Goal: Complete application form: Complete application form

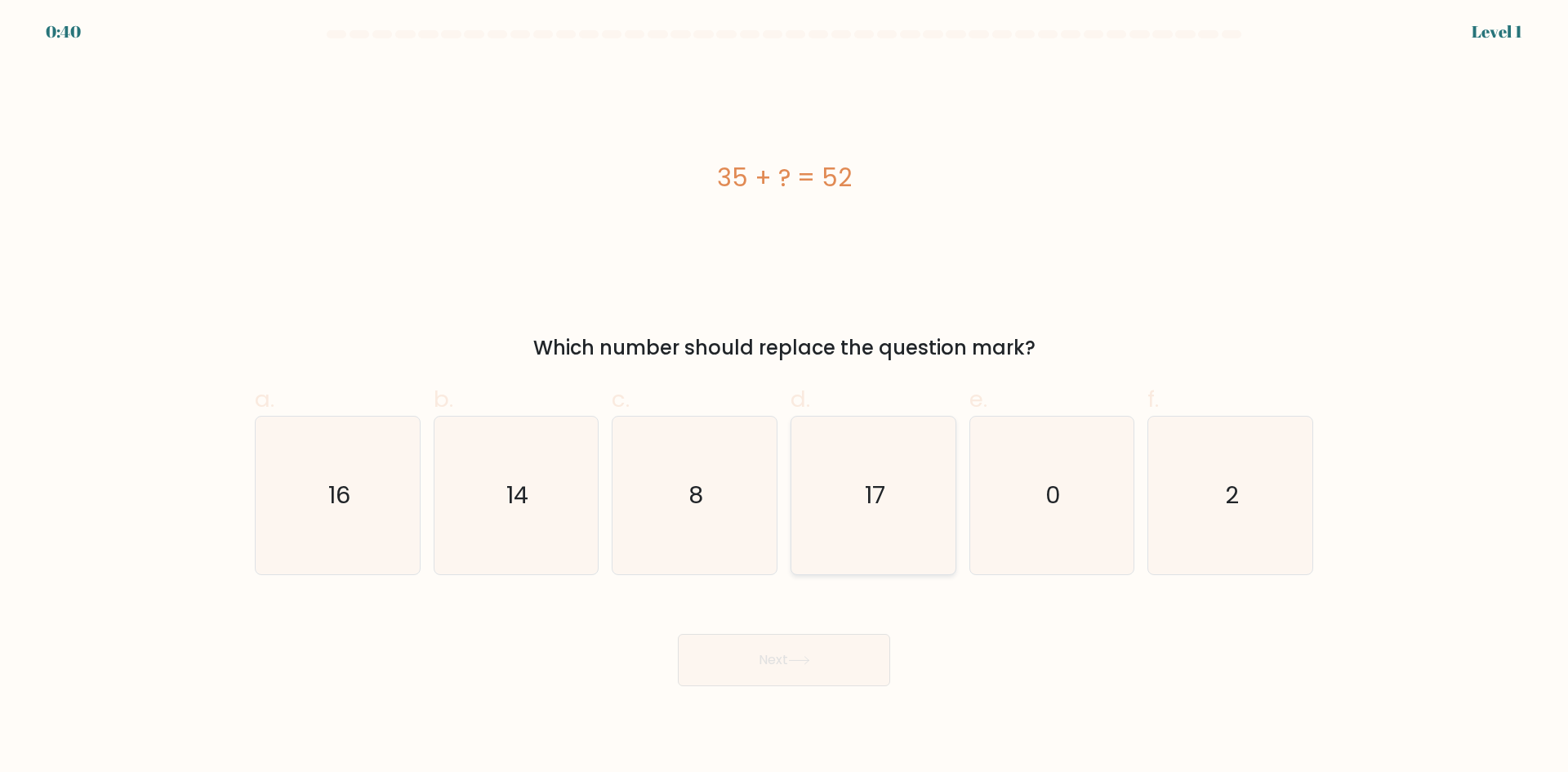
click at [887, 476] on icon "17" at bounding box center [874, 495] width 157 height 157
click at [785, 397] on input "d. 17" at bounding box center [784, 392] width 1 height 10
radio input "true"
click at [799, 656] on icon at bounding box center [798, 660] width 22 height 9
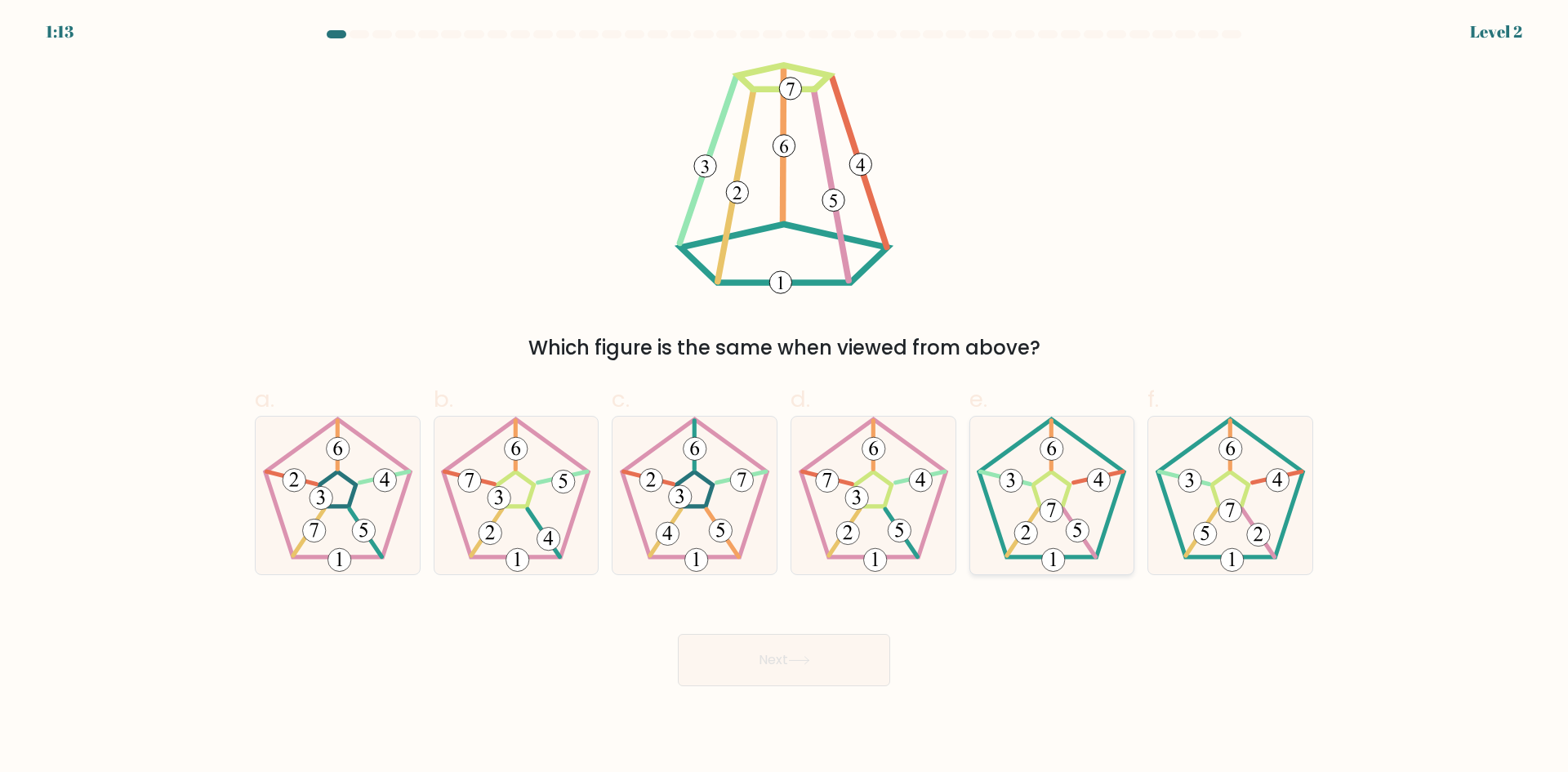
click at [1057, 511] on 180 at bounding box center [1052, 511] width 23 height 23
click at [785, 397] on input "e." at bounding box center [784, 392] width 1 height 10
radio input "true"
click at [835, 659] on button "Next" at bounding box center [784, 660] width 213 height 52
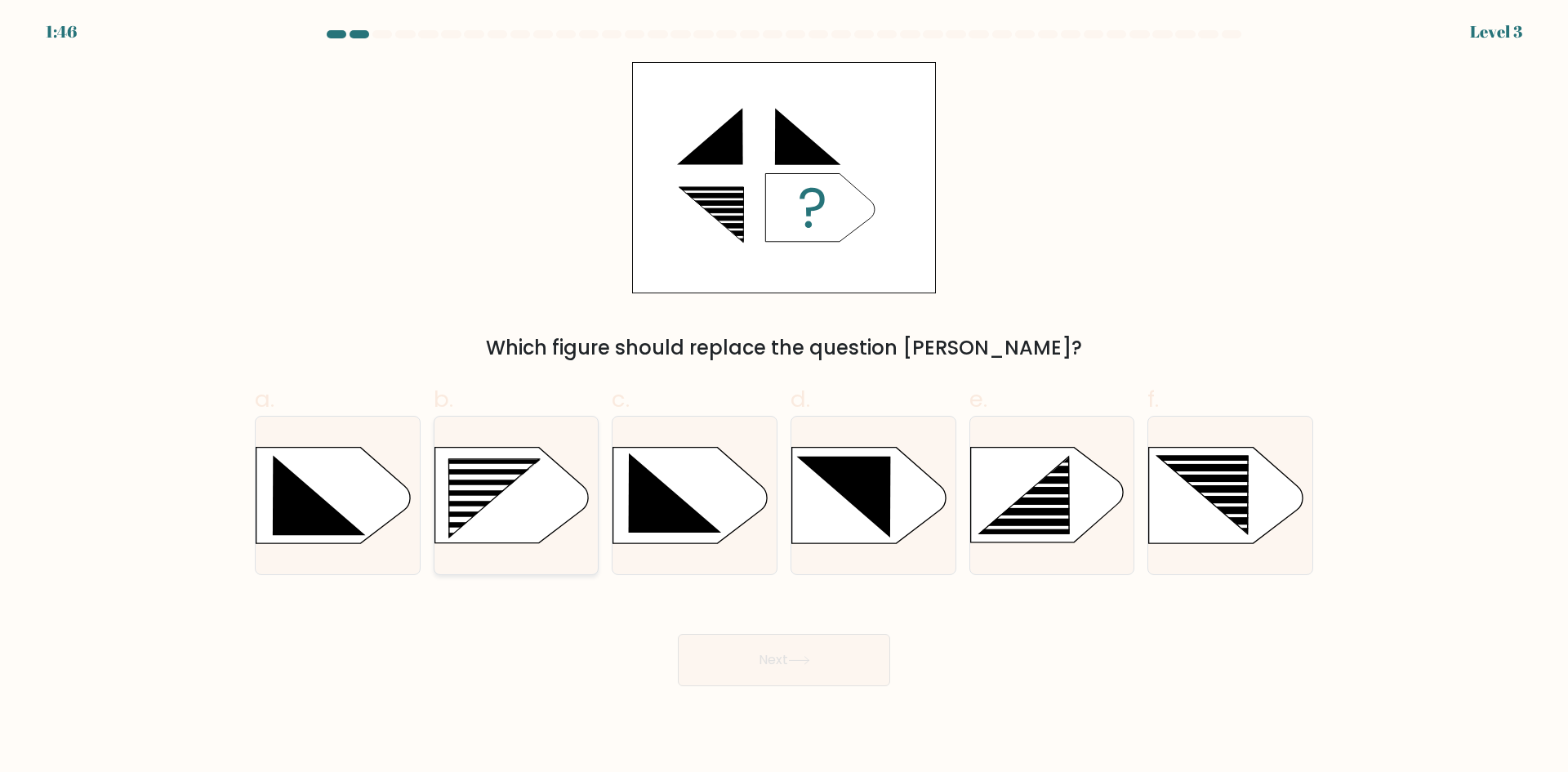
click at [516, 486] on rect at bounding box center [481, 488] width 130 height 6
click at [784, 397] on input "b." at bounding box center [784, 392] width 1 height 10
radio input "true"
click at [802, 659] on icon at bounding box center [798, 660] width 22 height 9
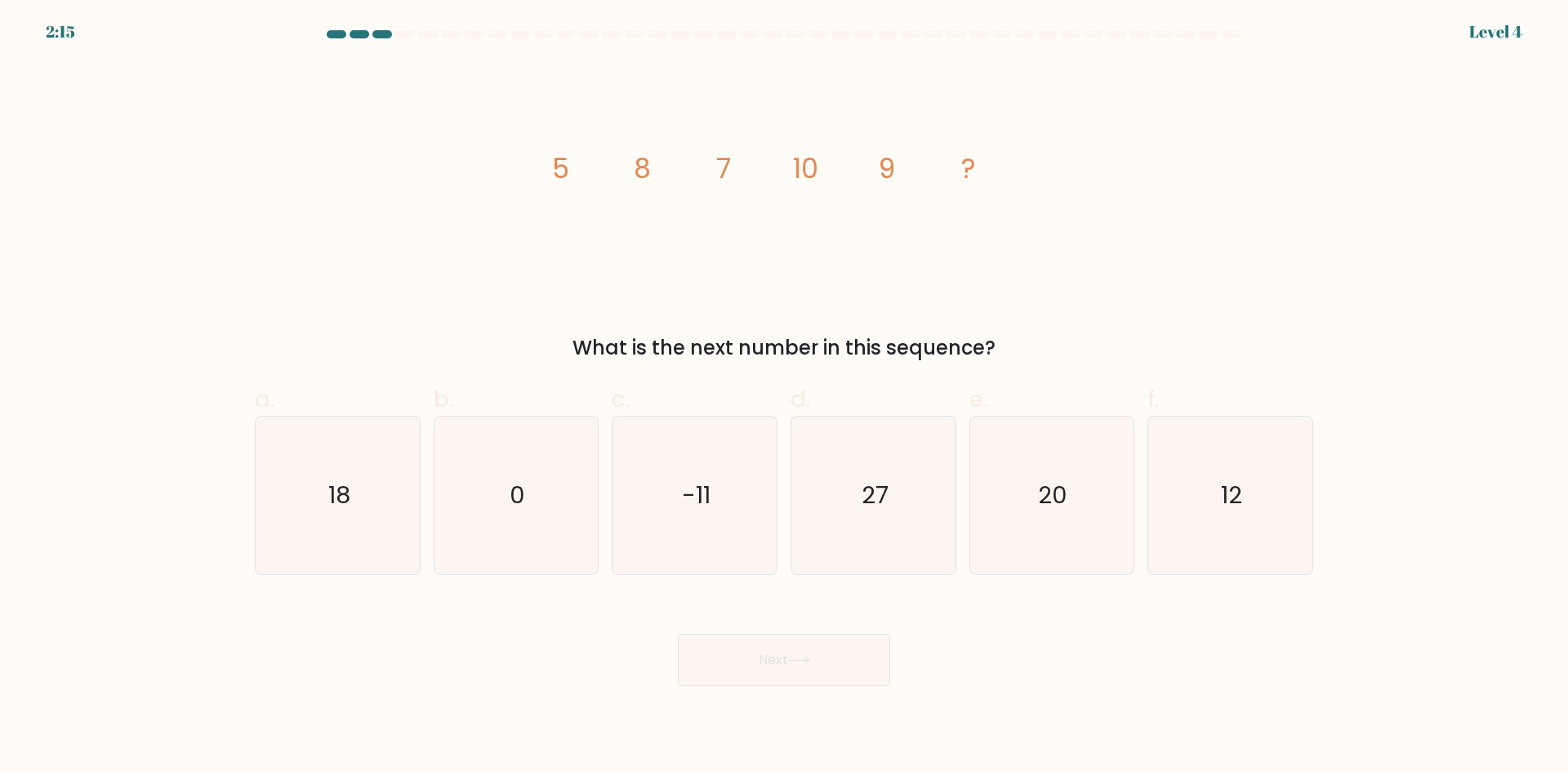
drag, startPoint x: 1233, startPoint y: 478, endPoint x: 950, endPoint y: 578, distance: 300.1
click at [1232, 477] on icon "12" at bounding box center [1230, 495] width 157 height 157
click at [785, 397] on input "f. 12" at bounding box center [784, 392] width 1 height 10
radio input "true"
click at [809, 664] on icon at bounding box center [798, 660] width 22 height 9
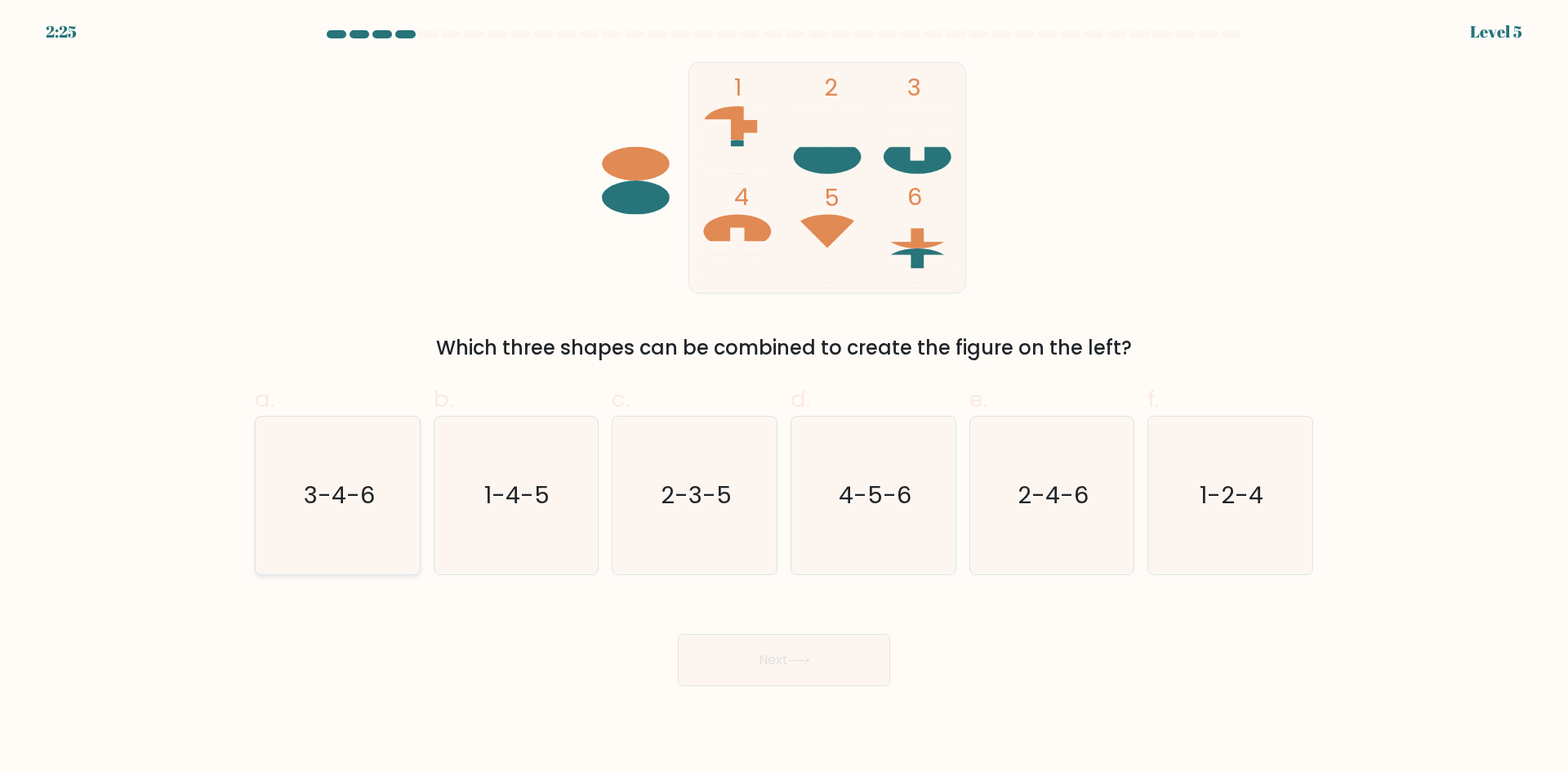
click at [377, 471] on icon "3-4-6" at bounding box center [338, 495] width 157 height 157
click at [784, 397] on input "a. 3-4-6" at bounding box center [784, 392] width 1 height 10
radio input "true"
click at [825, 664] on button "Next" at bounding box center [784, 660] width 213 height 52
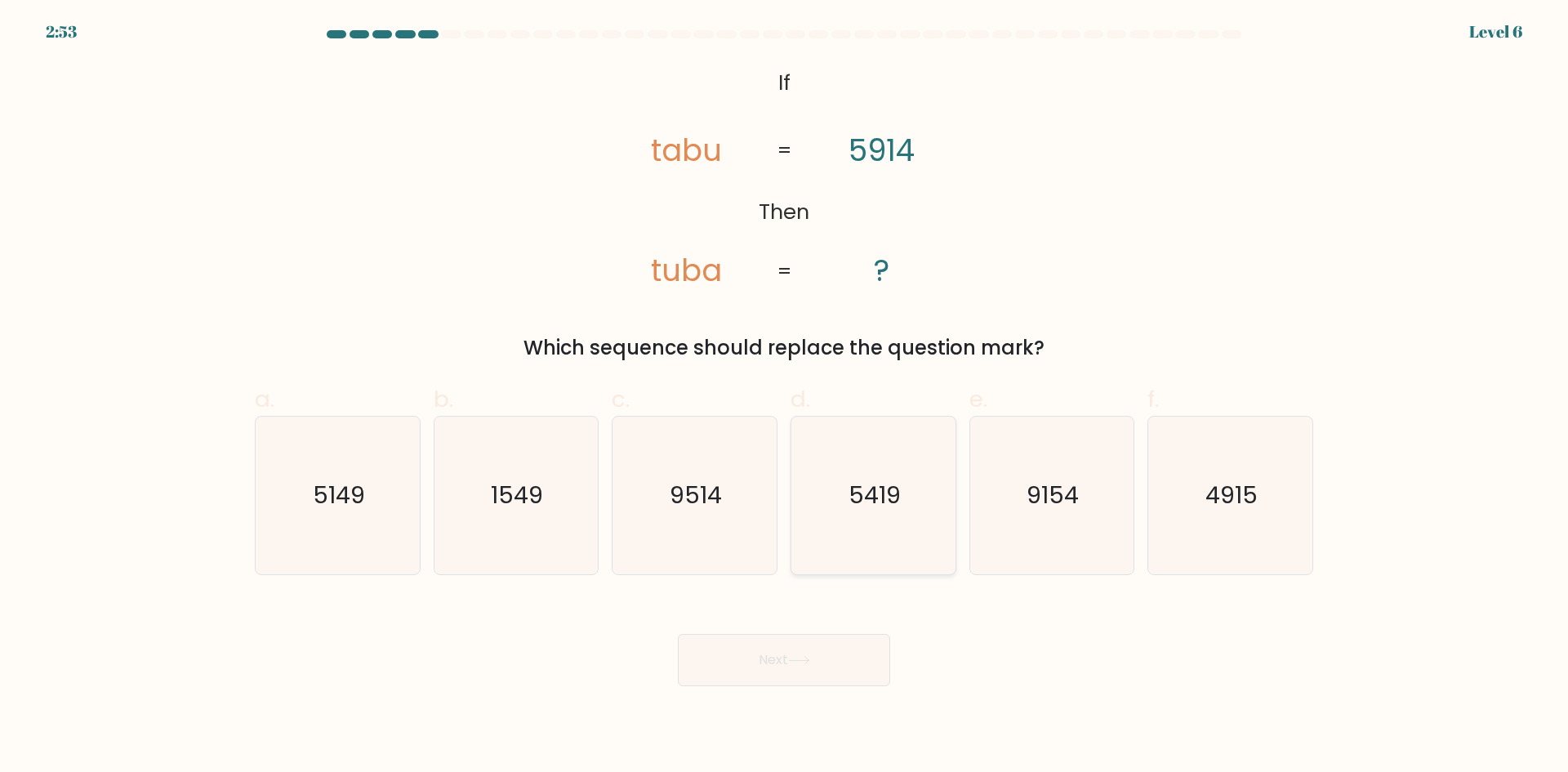
click at [877, 498] on text "5419" at bounding box center [875, 494] width 52 height 32
click at [785, 397] on input "d. 5419" at bounding box center [784, 392] width 1 height 10
radio input "true"
click at [817, 654] on button "Next" at bounding box center [784, 660] width 213 height 52
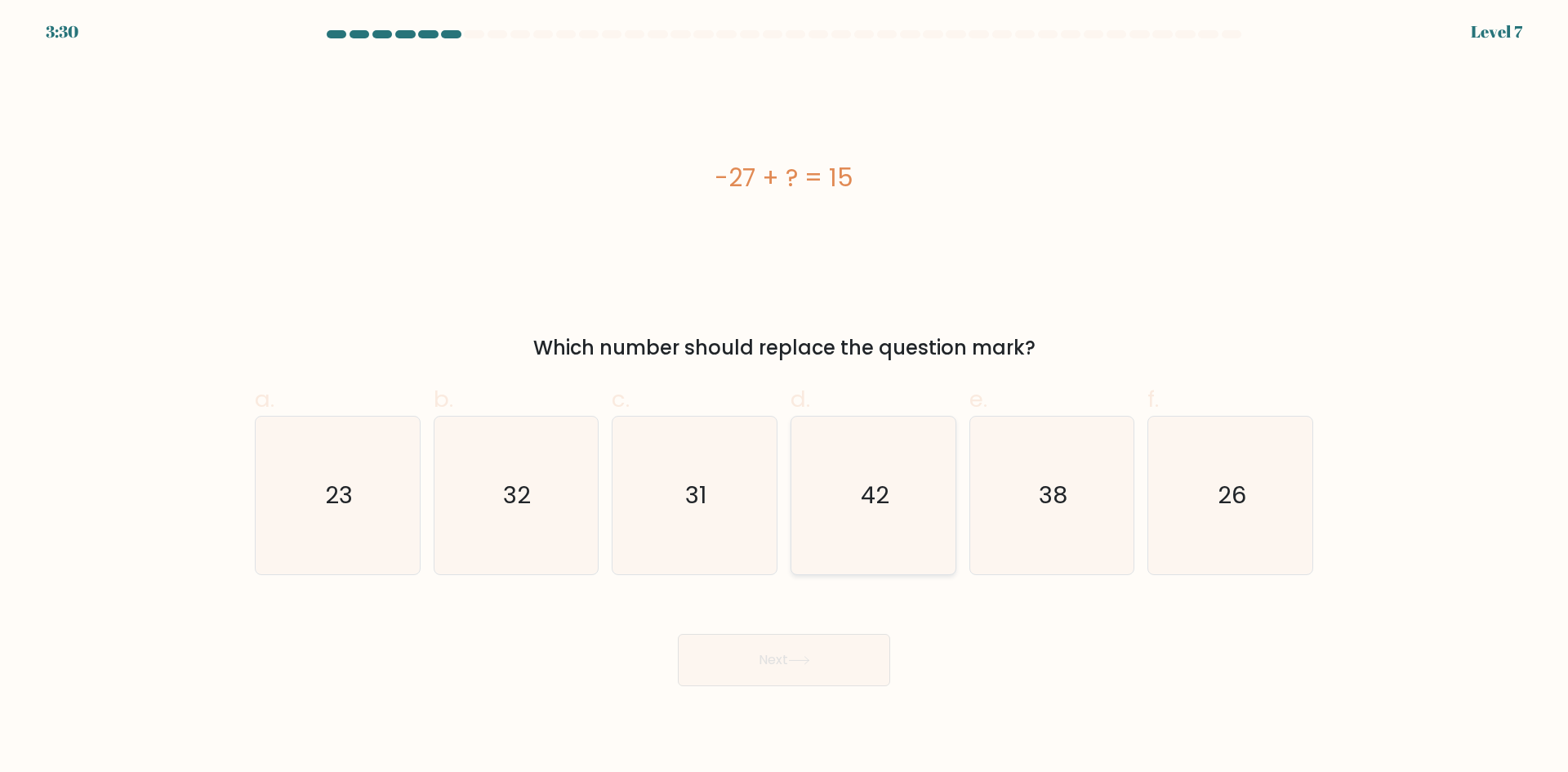
drag, startPoint x: 859, startPoint y: 472, endPoint x: 854, endPoint y: 488, distance: 16.8
click at [860, 472] on icon "42" at bounding box center [874, 495] width 157 height 157
click at [785, 397] on input "d. 42" at bounding box center [784, 392] width 1 height 10
radio input "true"
click at [794, 660] on icon at bounding box center [798, 660] width 22 height 9
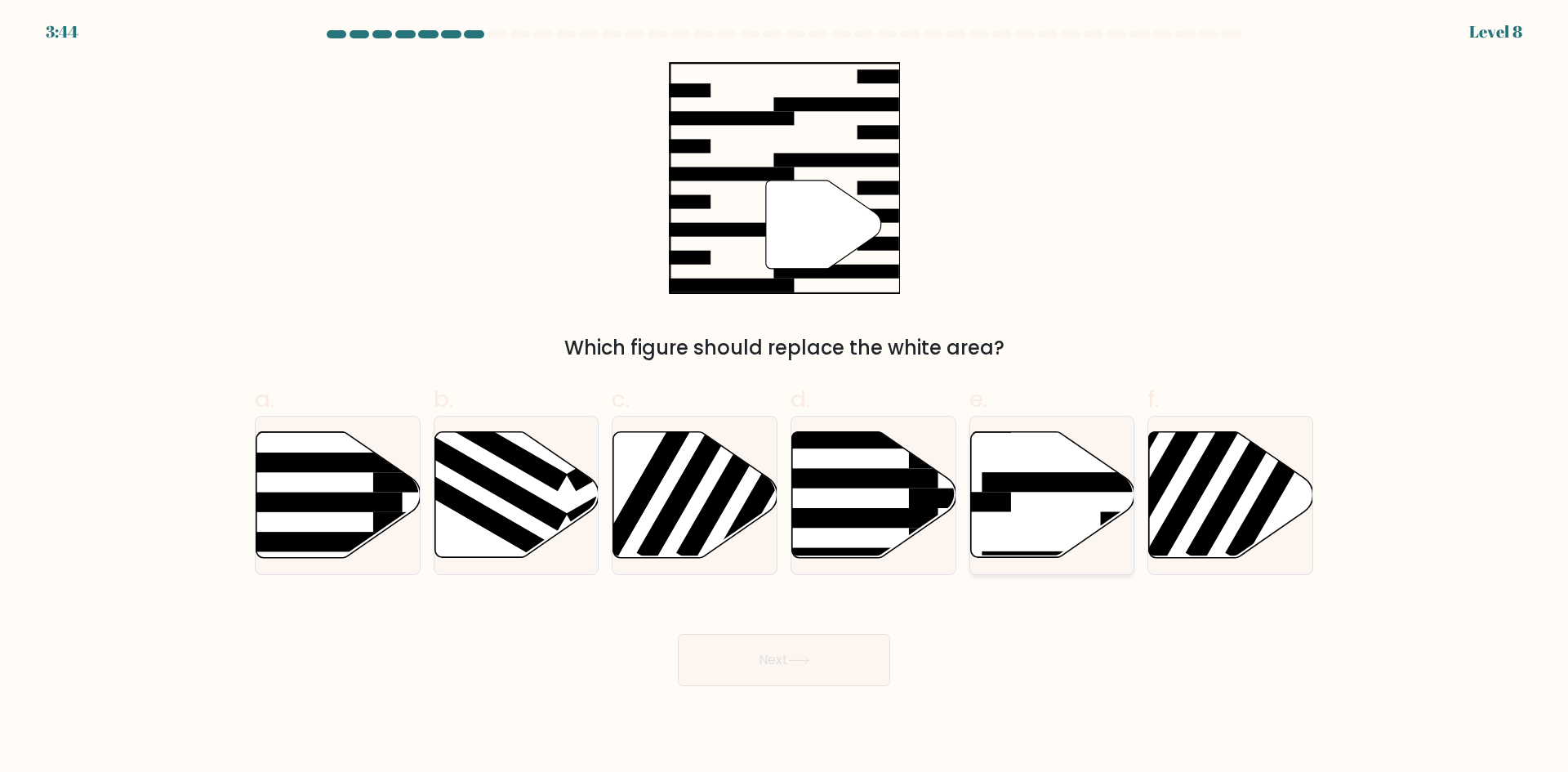
click at [1045, 504] on icon at bounding box center [1053, 495] width 164 height 126
click at [785, 397] on input "e." at bounding box center [784, 392] width 1 height 10
radio input "true"
click at [821, 652] on button "Next" at bounding box center [784, 660] width 213 height 52
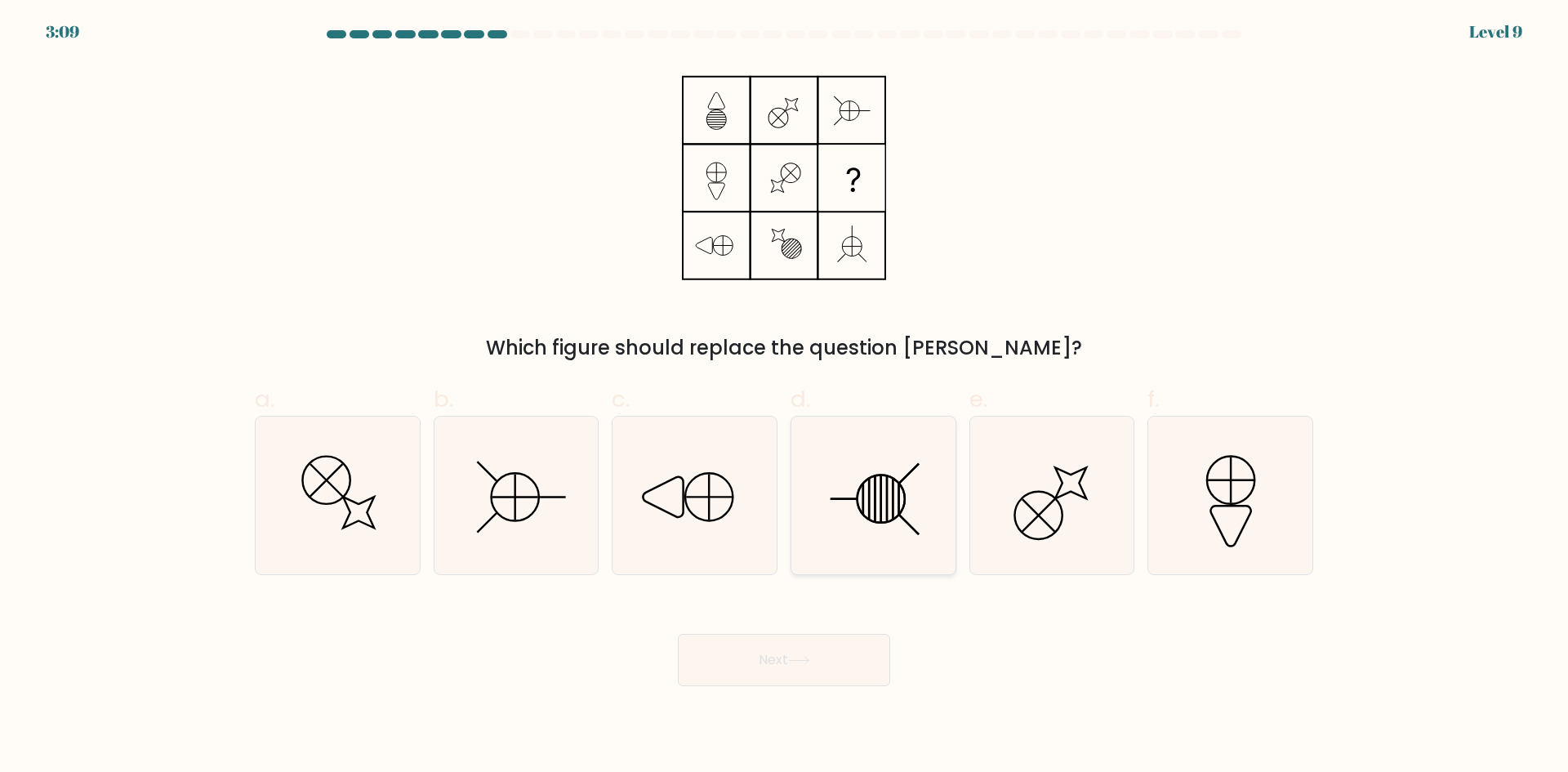
click at [854, 477] on icon at bounding box center [874, 495] width 157 height 157
click at [785, 397] on input "d." at bounding box center [784, 392] width 1 height 10
radio input "true"
click at [819, 680] on button "Next" at bounding box center [784, 660] width 213 height 52
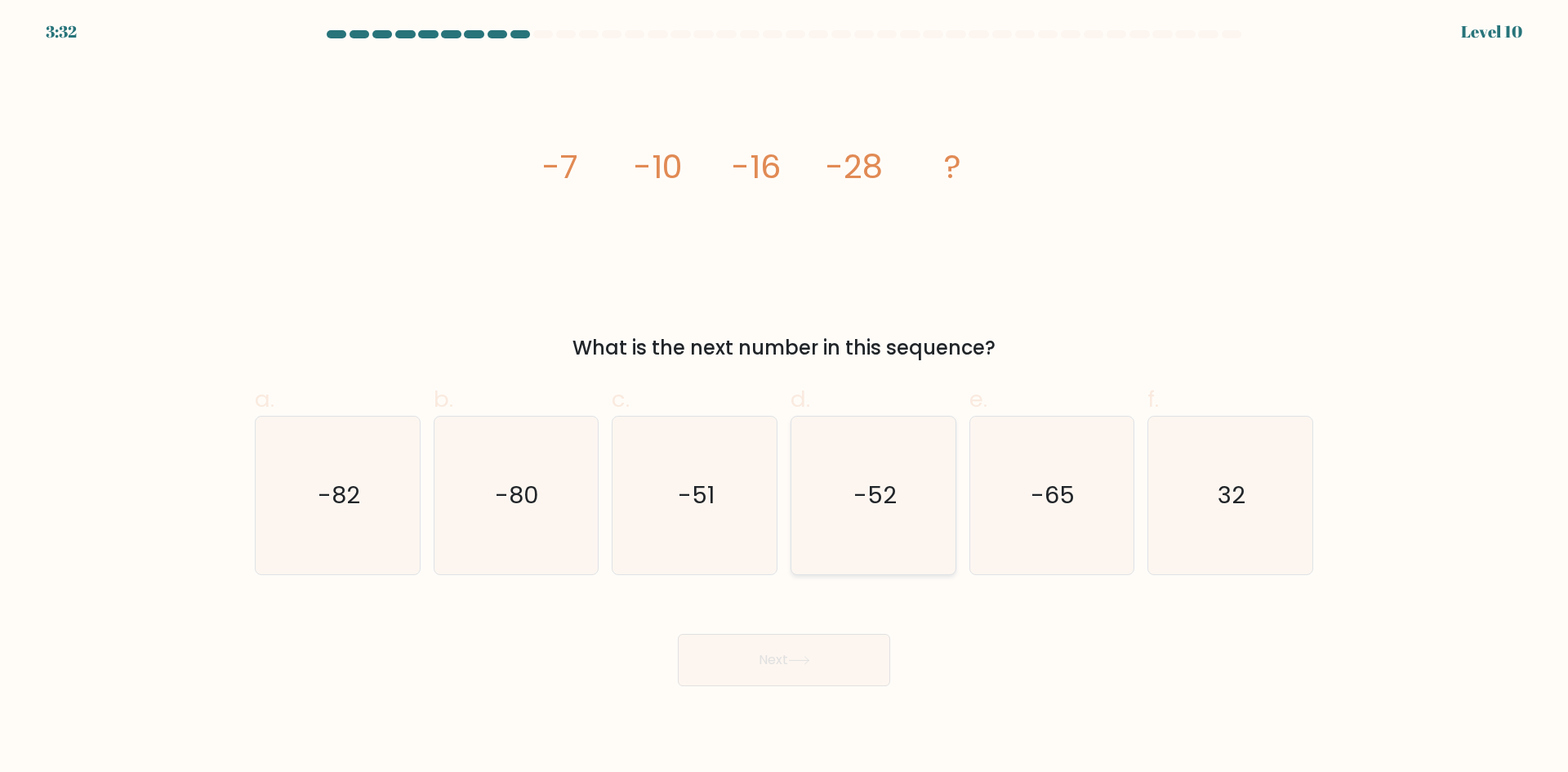
click at [906, 456] on icon "-52" at bounding box center [874, 495] width 157 height 157
click at [785, 397] on input "d. -52" at bounding box center [784, 392] width 1 height 10
radio input "true"
click at [834, 683] on button "Next" at bounding box center [784, 660] width 213 height 52
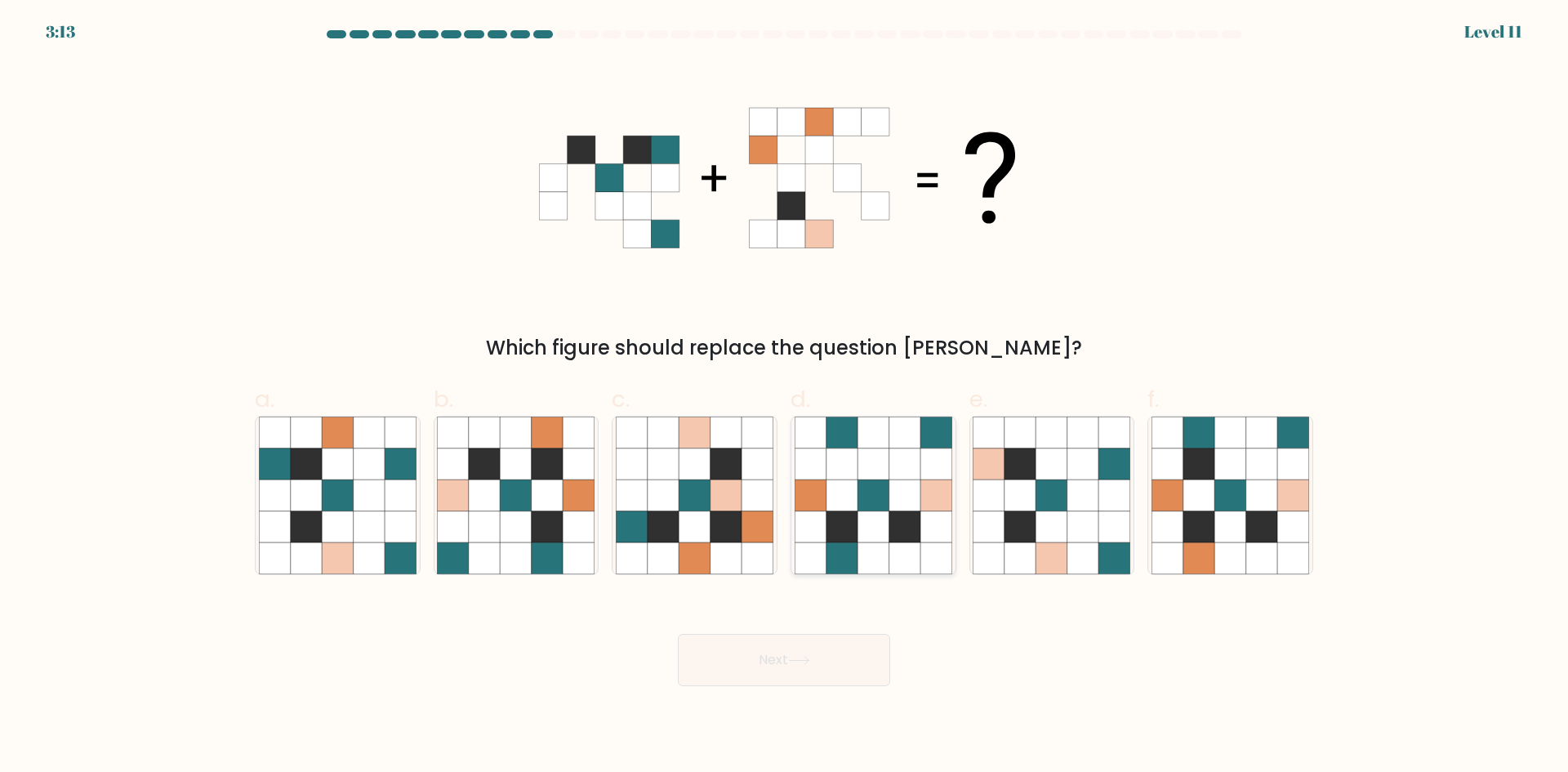
click at [858, 484] on icon at bounding box center [873, 494] width 31 height 31
click at [785, 397] on input "d." at bounding box center [784, 392] width 1 height 10
radio input "true"
click at [798, 662] on icon at bounding box center [798, 660] width 22 height 9
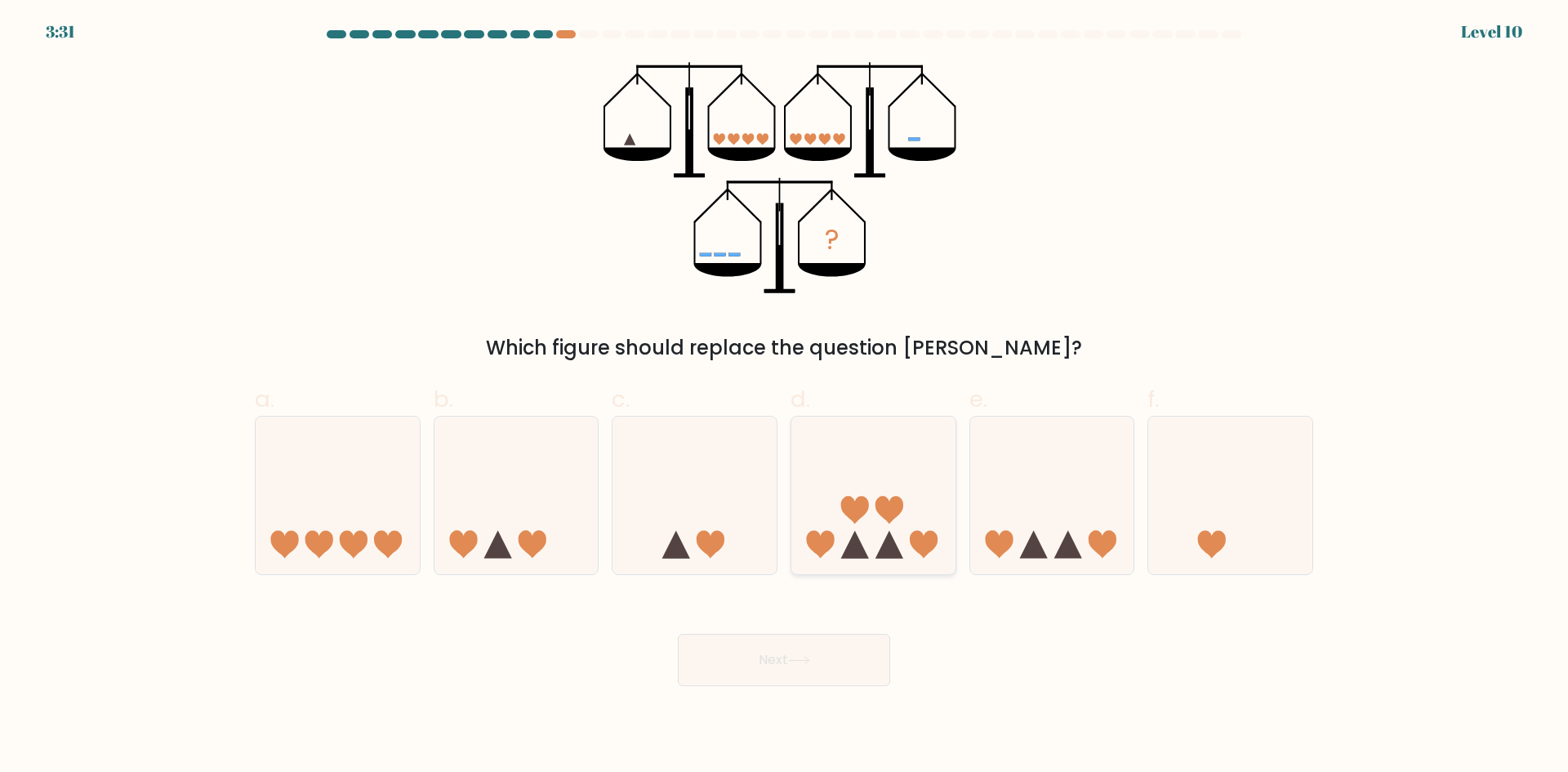
click at [896, 520] on icon at bounding box center [874, 494] width 164 height 136
click at [785, 397] on input "d." at bounding box center [784, 392] width 1 height 10
radio input "true"
click at [826, 661] on button "Next" at bounding box center [784, 660] width 213 height 52
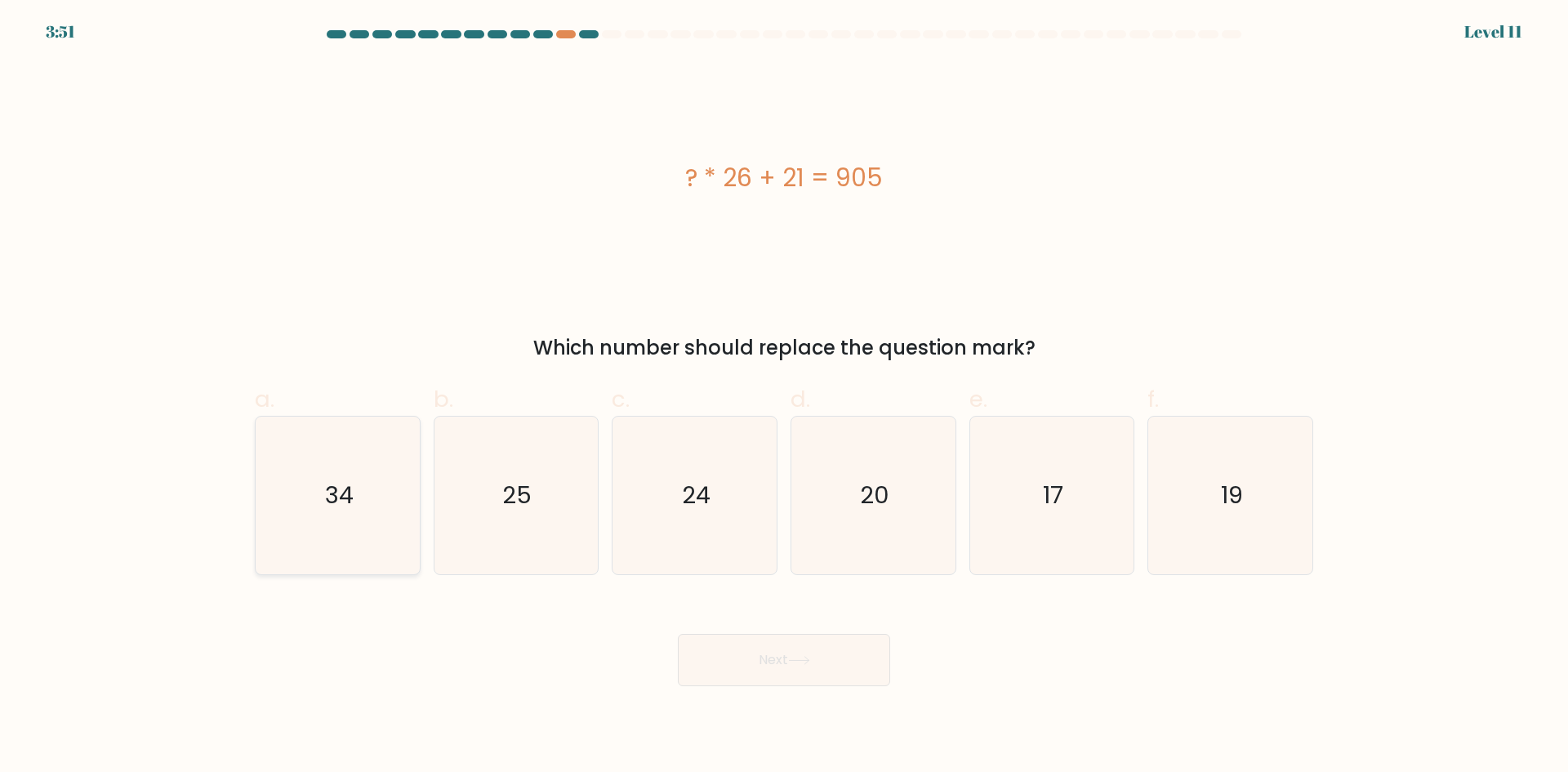
click at [382, 511] on icon "34" at bounding box center [338, 495] width 157 height 157
click at [784, 397] on input "a. 34" at bounding box center [784, 392] width 1 height 10
radio input "true"
click at [749, 653] on button "Next" at bounding box center [784, 660] width 213 height 52
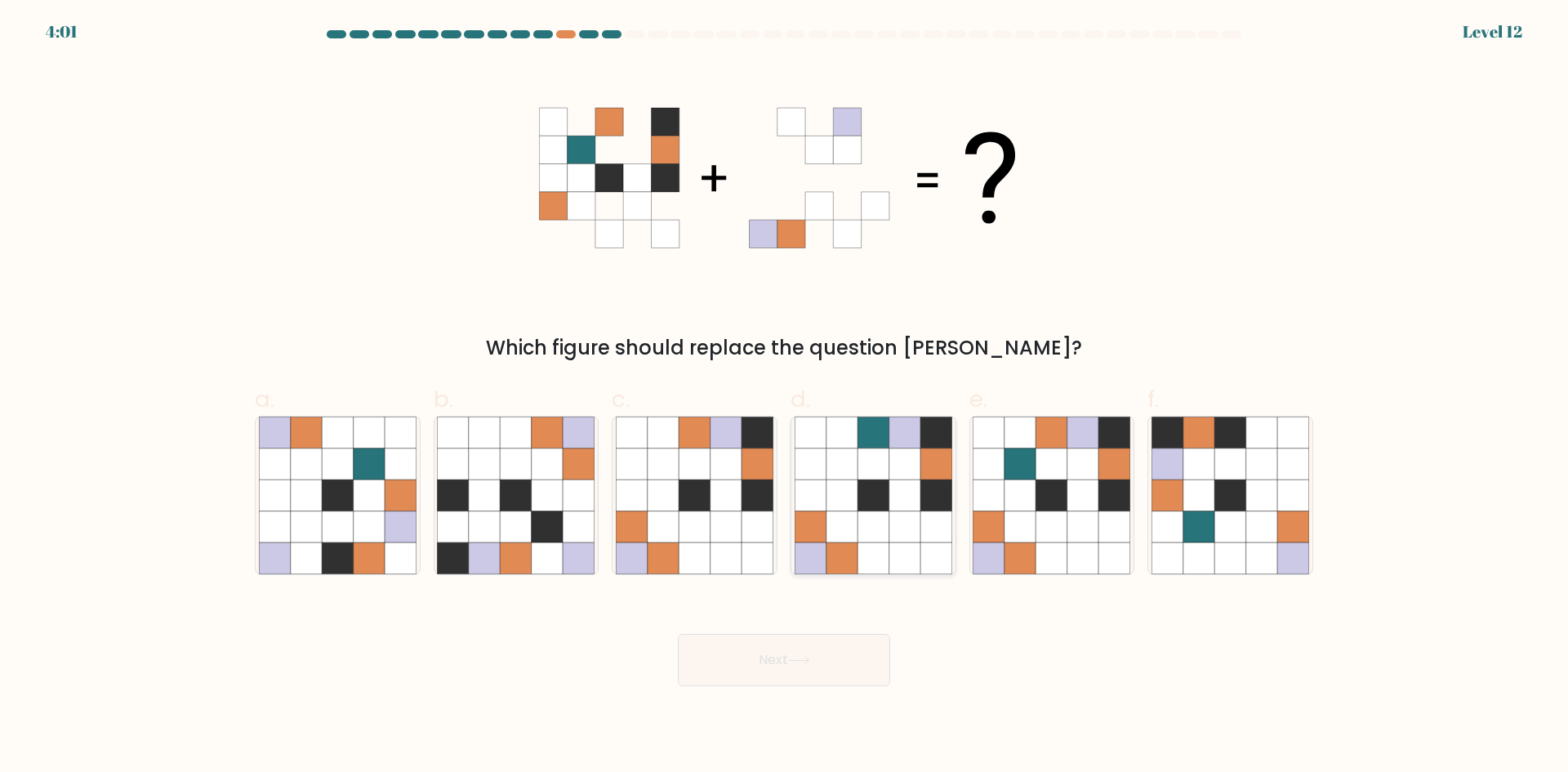
click at [879, 511] on icon at bounding box center [873, 494] width 31 height 31
click at [785, 397] on input "d." at bounding box center [784, 392] width 1 height 10
radio input "true"
click at [817, 669] on button "Next" at bounding box center [784, 660] width 213 height 52
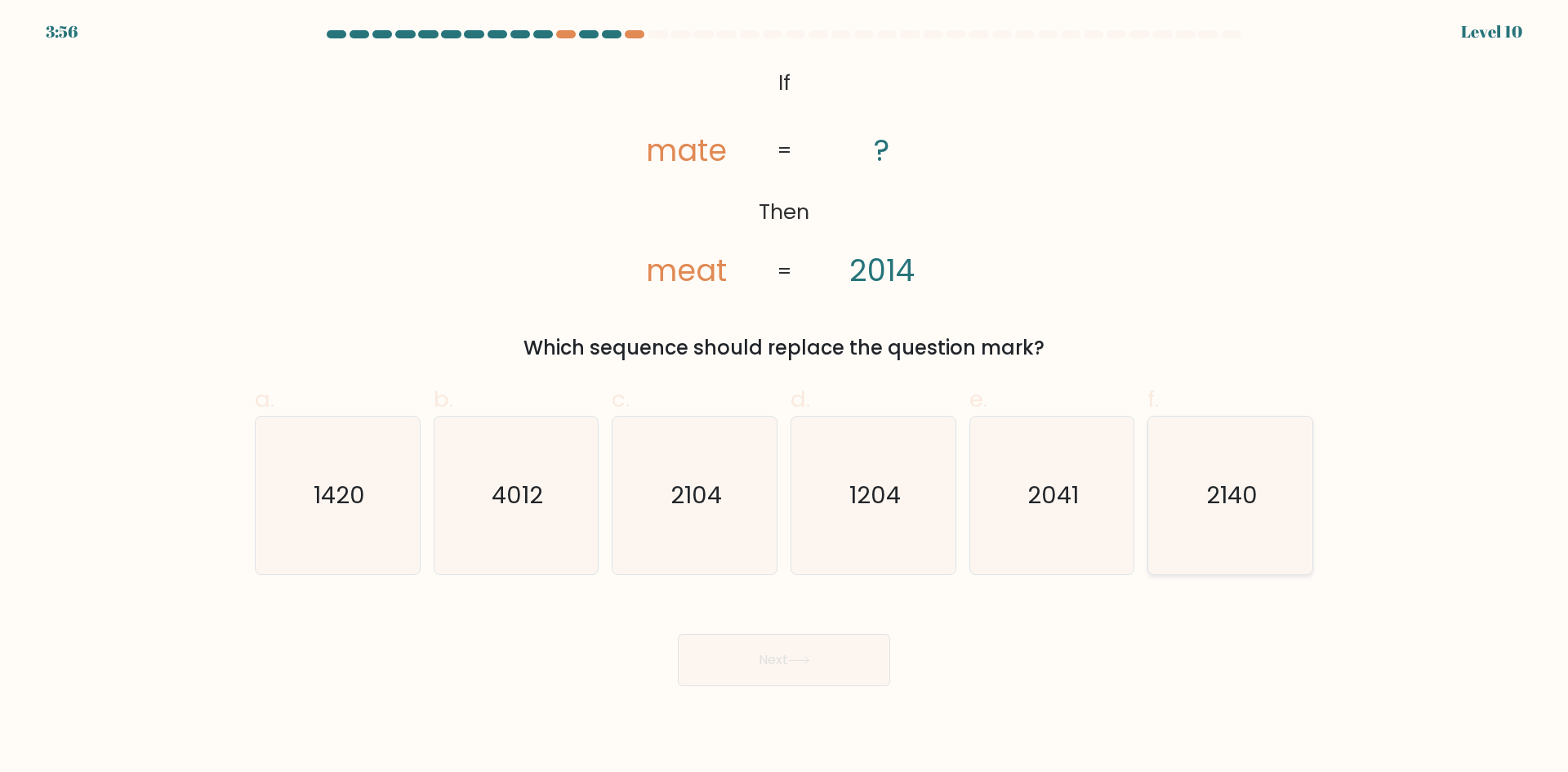
drag, startPoint x: 1230, startPoint y: 489, endPoint x: 937, endPoint y: 600, distance: 313.3
click at [1229, 489] on text "2140" at bounding box center [1231, 494] width 52 height 32
click at [785, 397] on input "f. 2140" at bounding box center [784, 392] width 1 height 10
radio input "true"
click at [851, 651] on button "Next" at bounding box center [784, 660] width 213 height 52
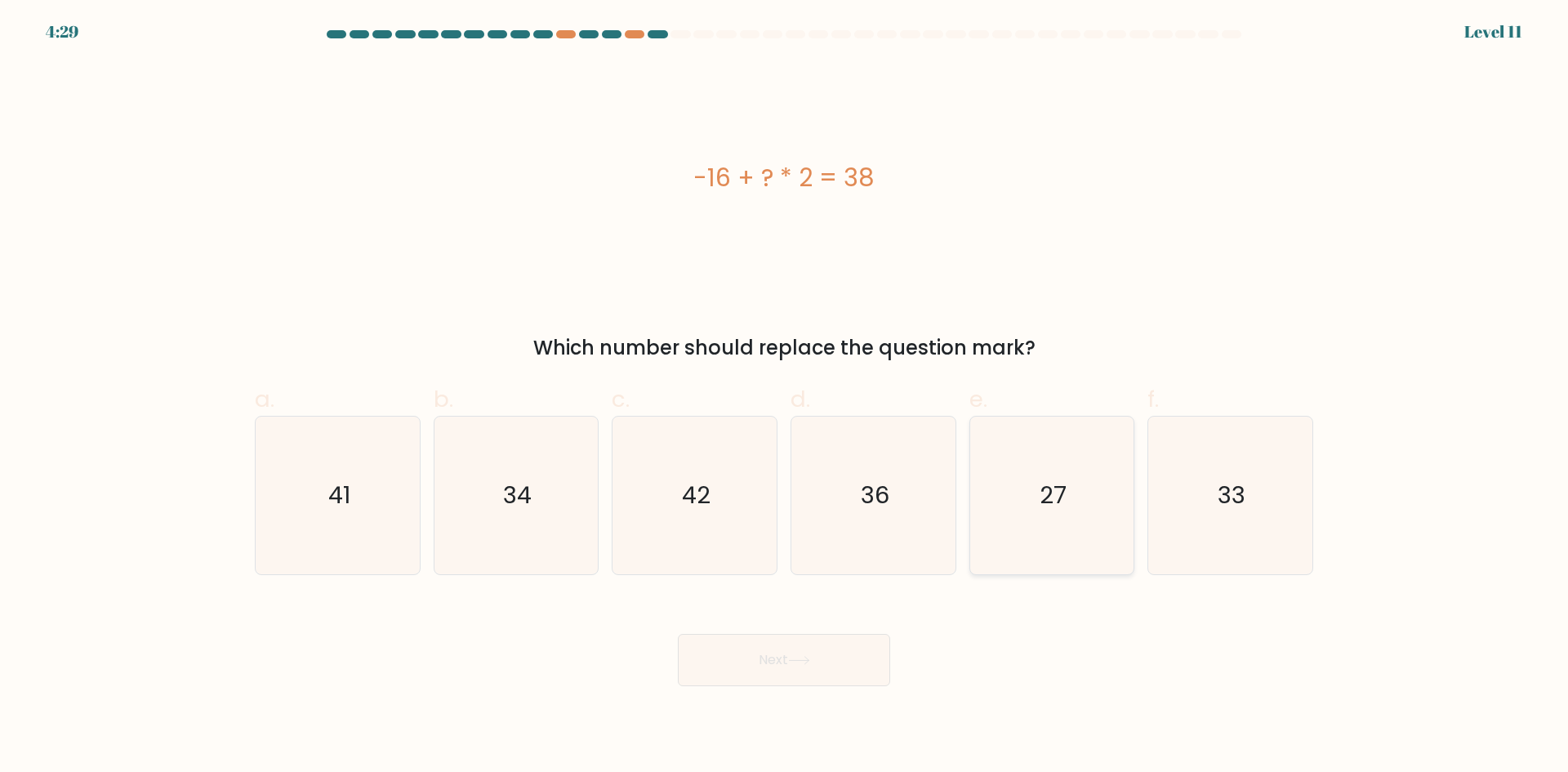
drag, startPoint x: 1109, startPoint y: 501, endPoint x: 1088, endPoint y: 511, distance: 23.3
click at [1109, 501] on icon "27" at bounding box center [1051, 495] width 157 height 157
click at [785, 397] on input "e. 27" at bounding box center [784, 392] width 1 height 10
radio input "true"
click at [858, 669] on button "Next" at bounding box center [784, 660] width 213 height 52
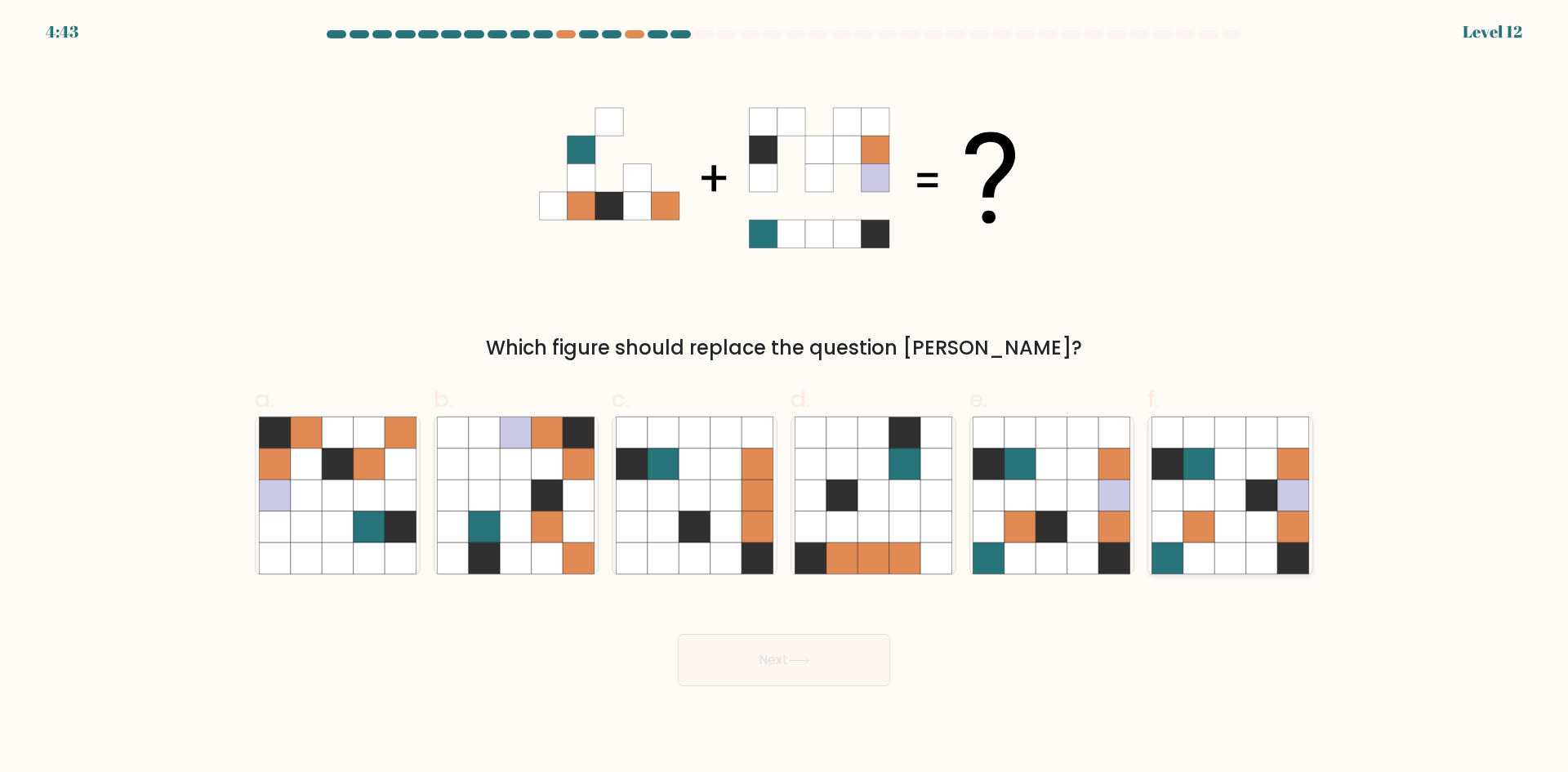
click at [1219, 470] on icon at bounding box center [1230, 463] width 31 height 31
click at [785, 397] on input "f." at bounding box center [784, 392] width 1 height 10
radio input "true"
click at [805, 661] on icon at bounding box center [798, 660] width 22 height 9
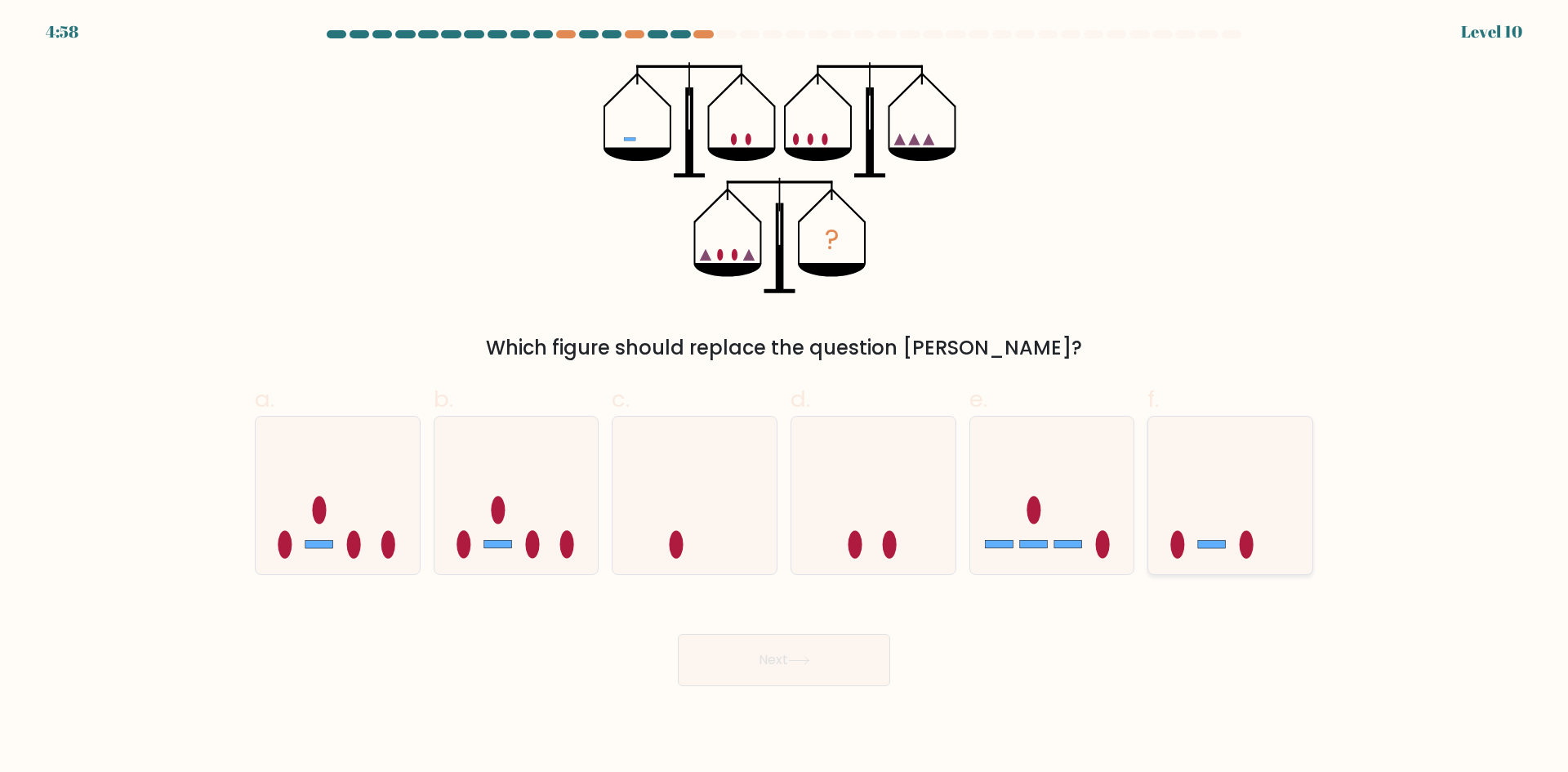
click at [1209, 462] on icon at bounding box center [1230, 494] width 164 height 136
click at [785, 397] on input "f." at bounding box center [784, 392] width 1 height 10
radio input "true"
click at [828, 663] on button "Next" at bounding box center [784, 660] width 213 height 52
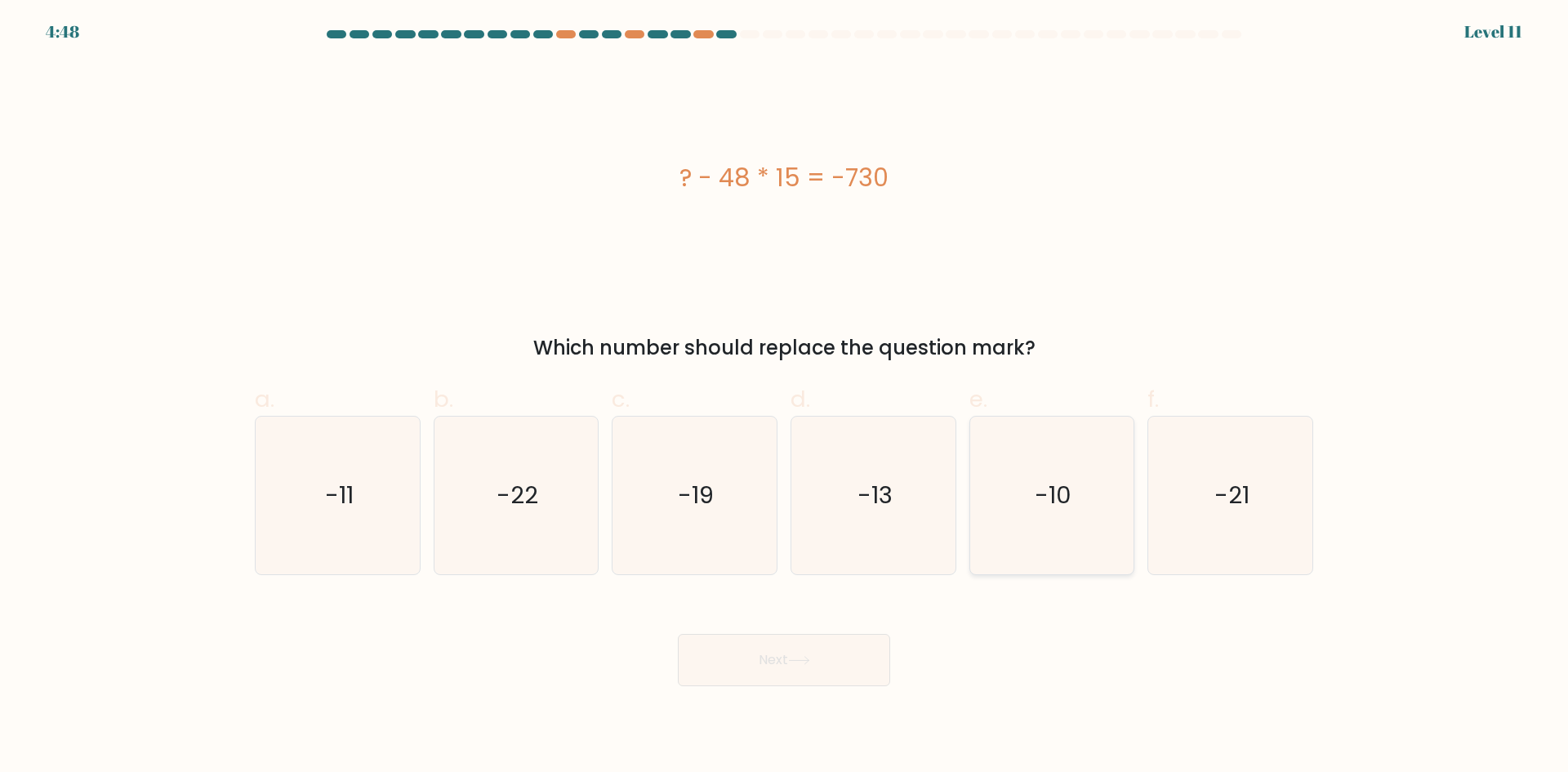
click at [1081, 499] on icon "-10" at bounding box center [1051, 495] width 157 height 157
click at [785, 397] on input "e. -10" at bounding box center [784, 392] width 1 height 10
radio input "true"
click at [841, 655] on button "Next" at bounding box center [784, 660] width 213 height 52
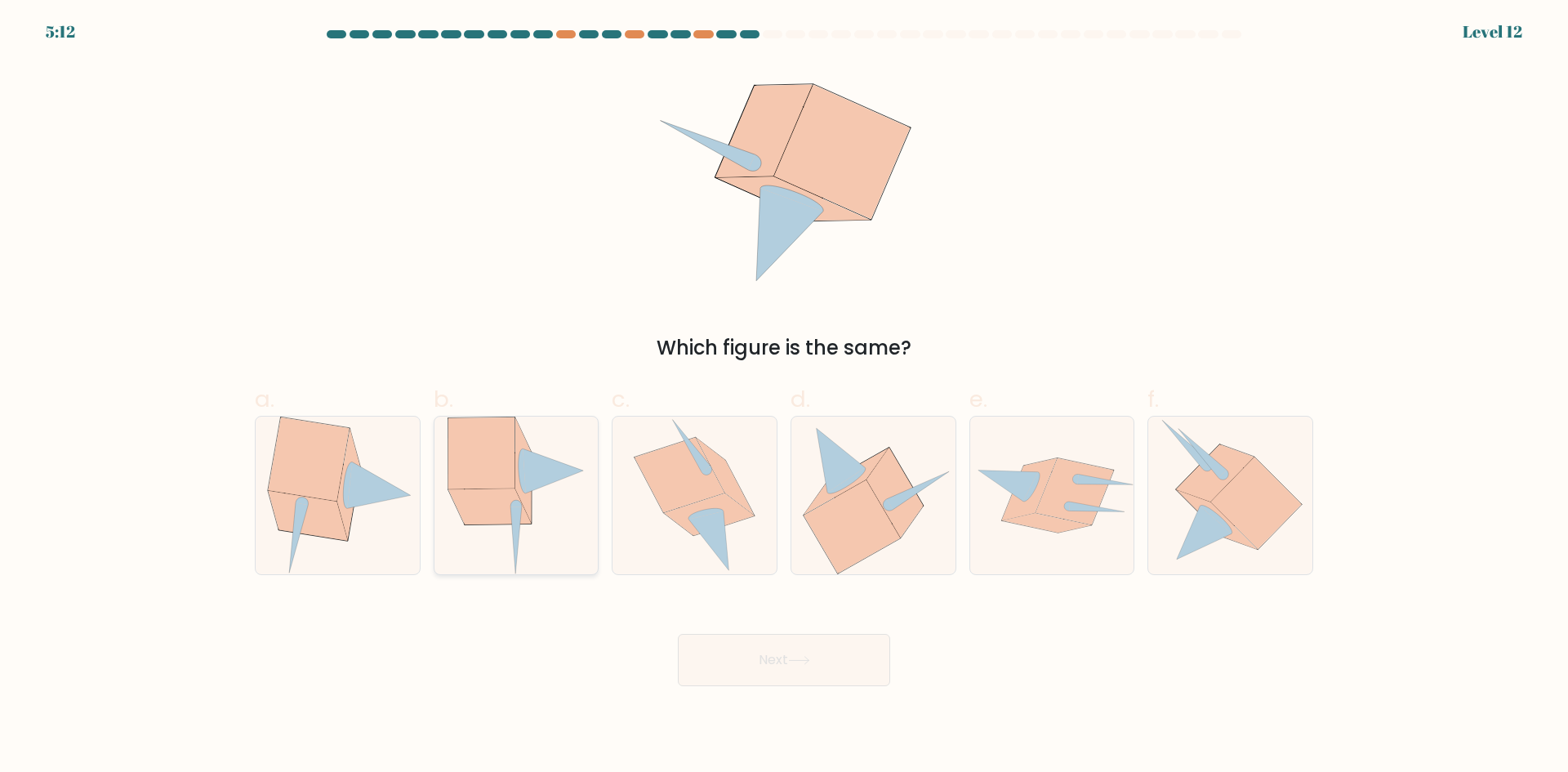
click at [533, 521] on icon at bounding box center [517, 495] width 138 height 157
click at [784, 397] on input "b." at bounding box center [784, 392] width 1 height 10
radio input "true"
click at [854, 650] on button "Next" at bounding box center [784, 660] width 213 height 52
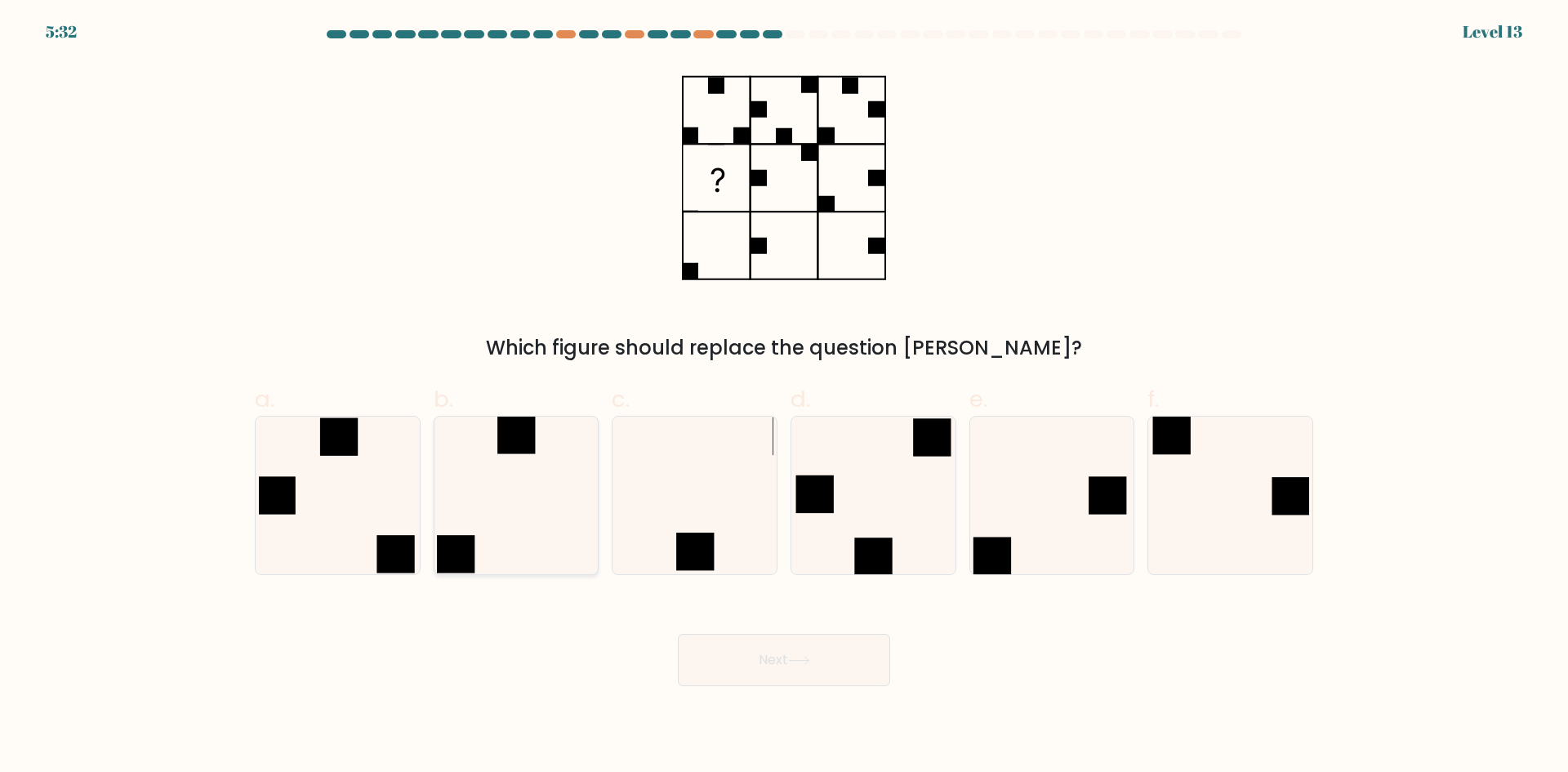
click at [550, 483] on icon at bounding box center [516, 495] width 157 height 157
click at [784, 397] on input "b." at bounding box center [784, 392] width 1 height 10
radio input "true"
click at [785, 650] on button "Next" at bounding box center [784, 660] width 213 height 52
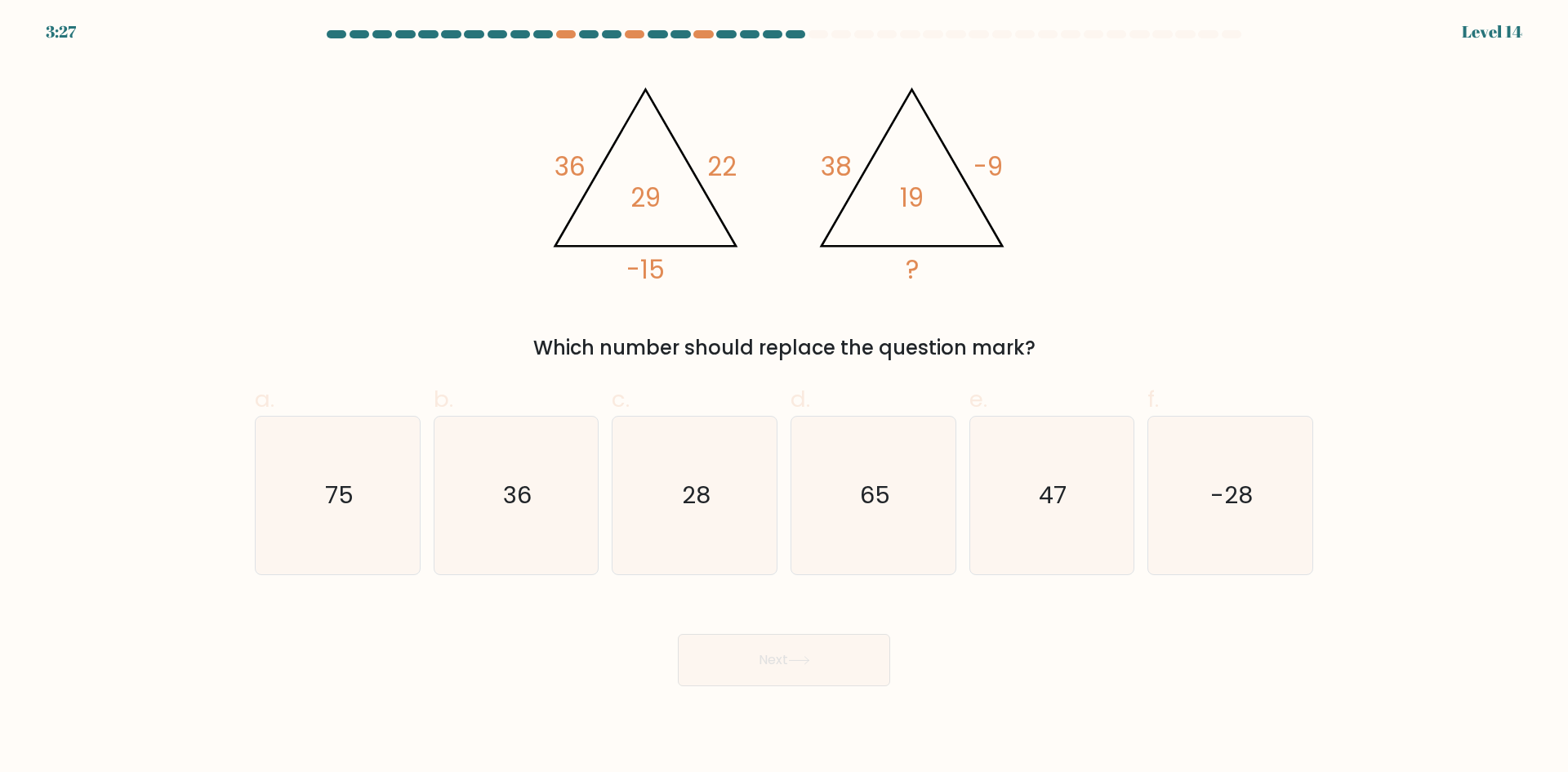
drag, startPoint x: 1249, startPoint y: 501, endPoint x: 879, endPoint y: 620, distance: 388.7
click at [1248, 501] on text "-28" at bounding box center [1232, 494] width 43 height 32
click at [785, 397] on input "f. -28" at bounding box center [784, 392] width 1 height 10
radio input "true"
click at [821, 656] on button "Next" at bounding box center [784, 660] width 213 height 52
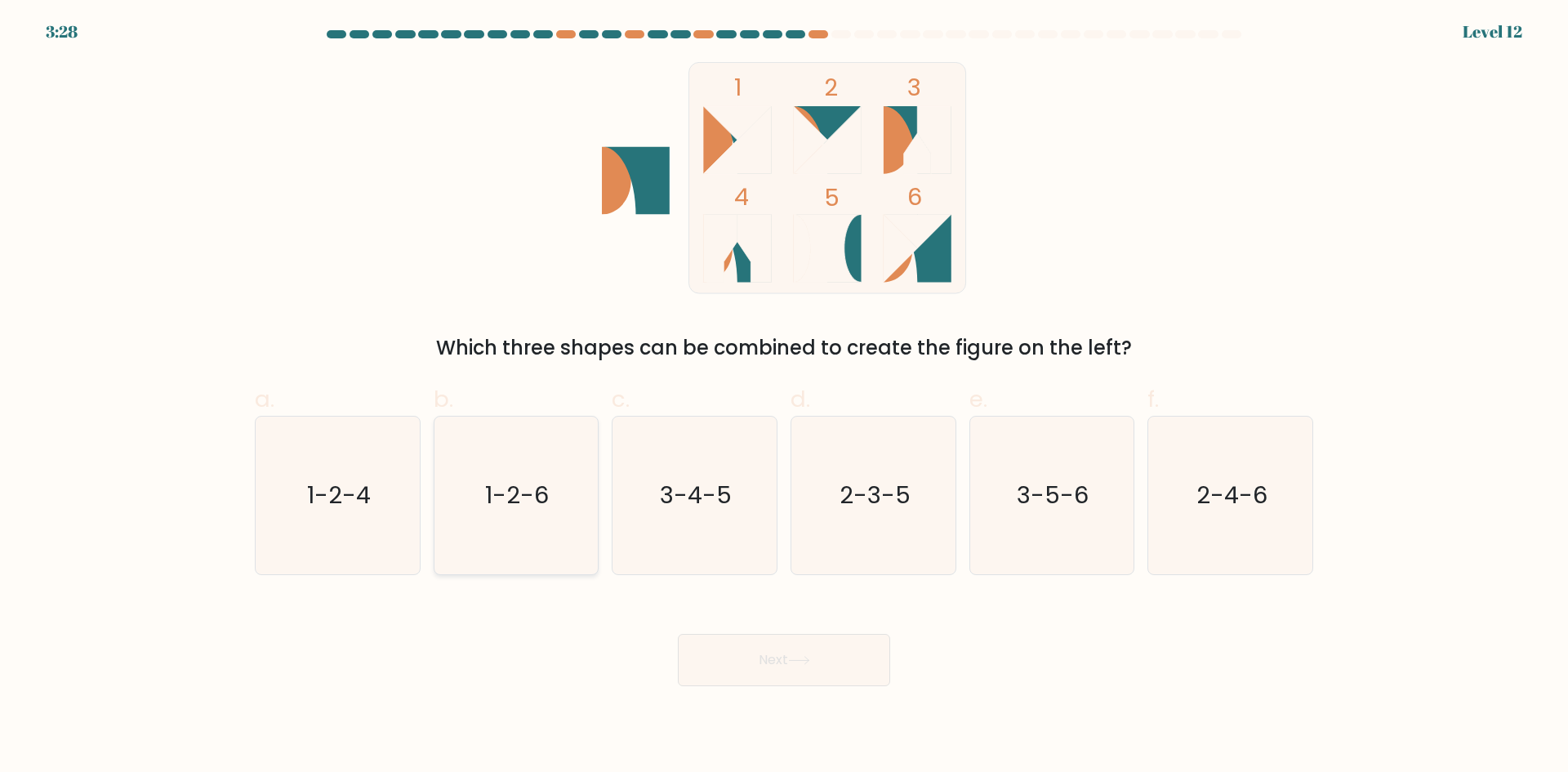
click at [534, 451] on icon "1-2-6" at bounding box center [516, 495] width 157 height 157
click at [784, 397] on input "b. 1-2-6" at bounding box center [784, 392] width 1 height 10
radio input "true"
click at [737, 650] on button "Next" at bounding box center [784, 660] width 213 height 52
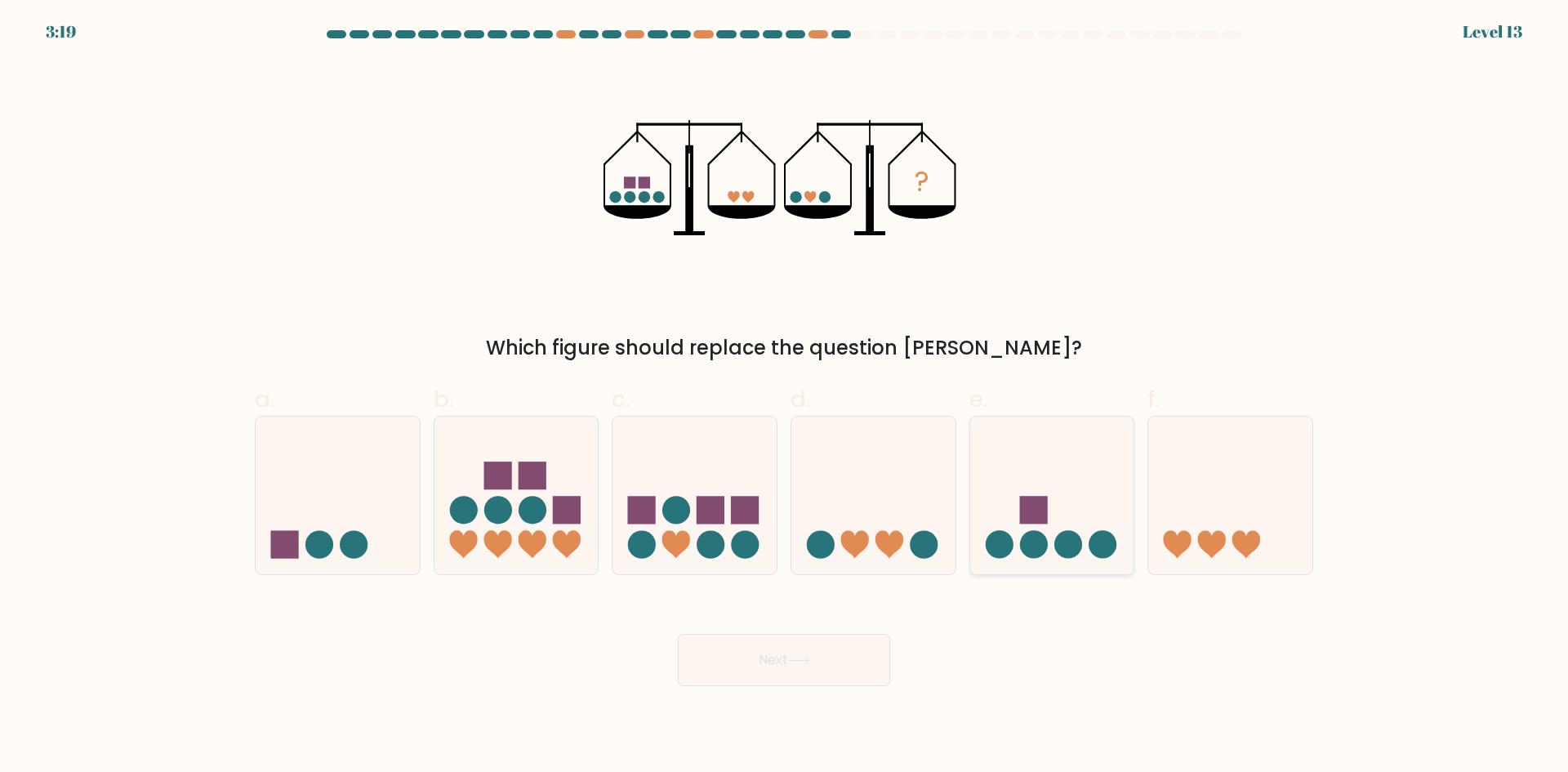
click at [1065, 458] on icon at bounding box center [1053, 494] width 164 height 136
click at [785, 397] on input "e." at bounding box center [784, 392] width 1 height 10
radio input "true"
click at [807, 661] on icon at bounding box center [798, 660] width 22 height 9
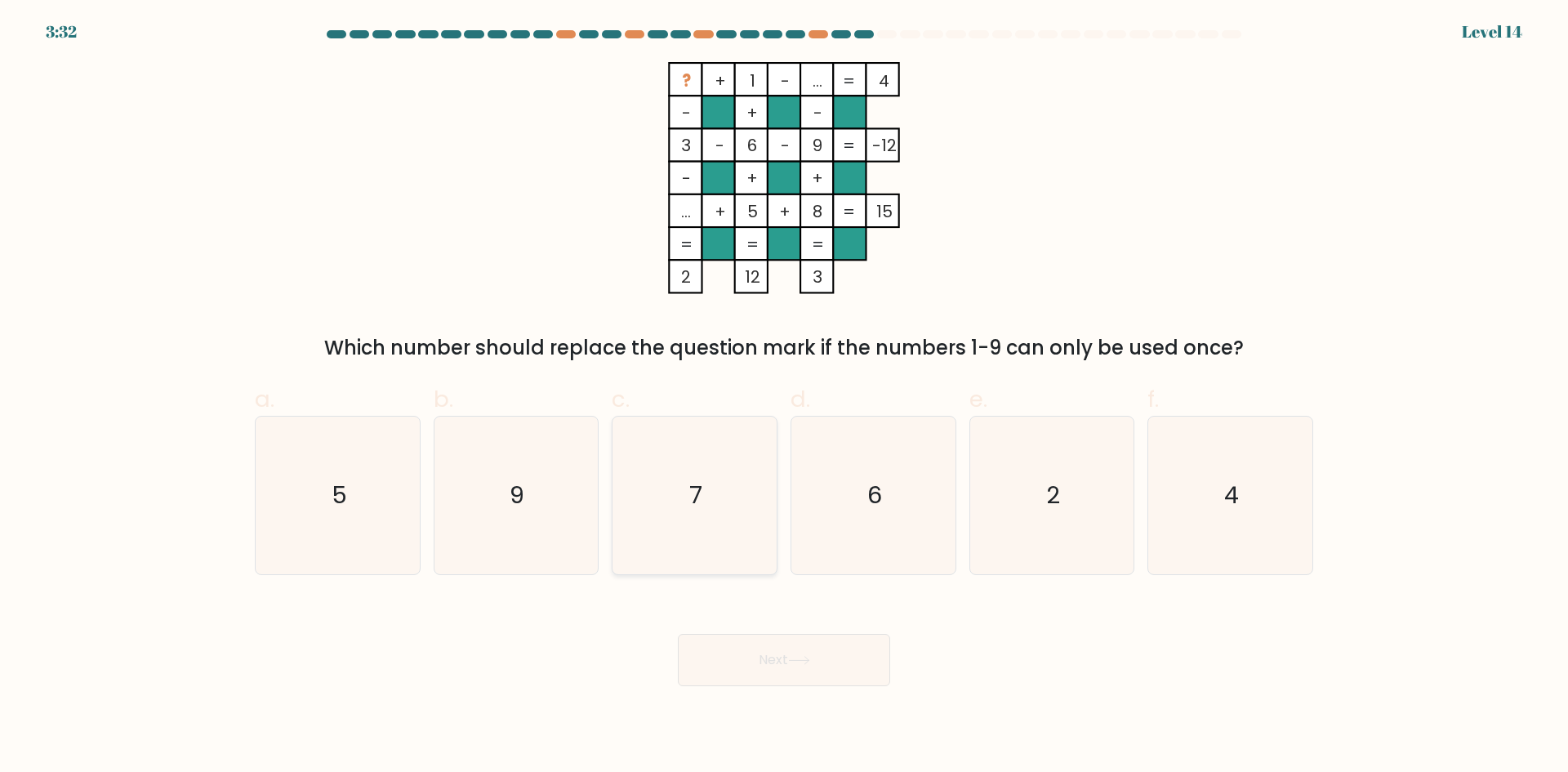
click at [699, 478] on text "7" at bounding box center [696, 494] width 13 height 32
click at [784, 397] on input "c. 7" at bounding box center [784, 392] width 1 height 10
radio input "true"
click at [780, 655] on button "Next" at bounding box center [784, 660] width 213 height 52
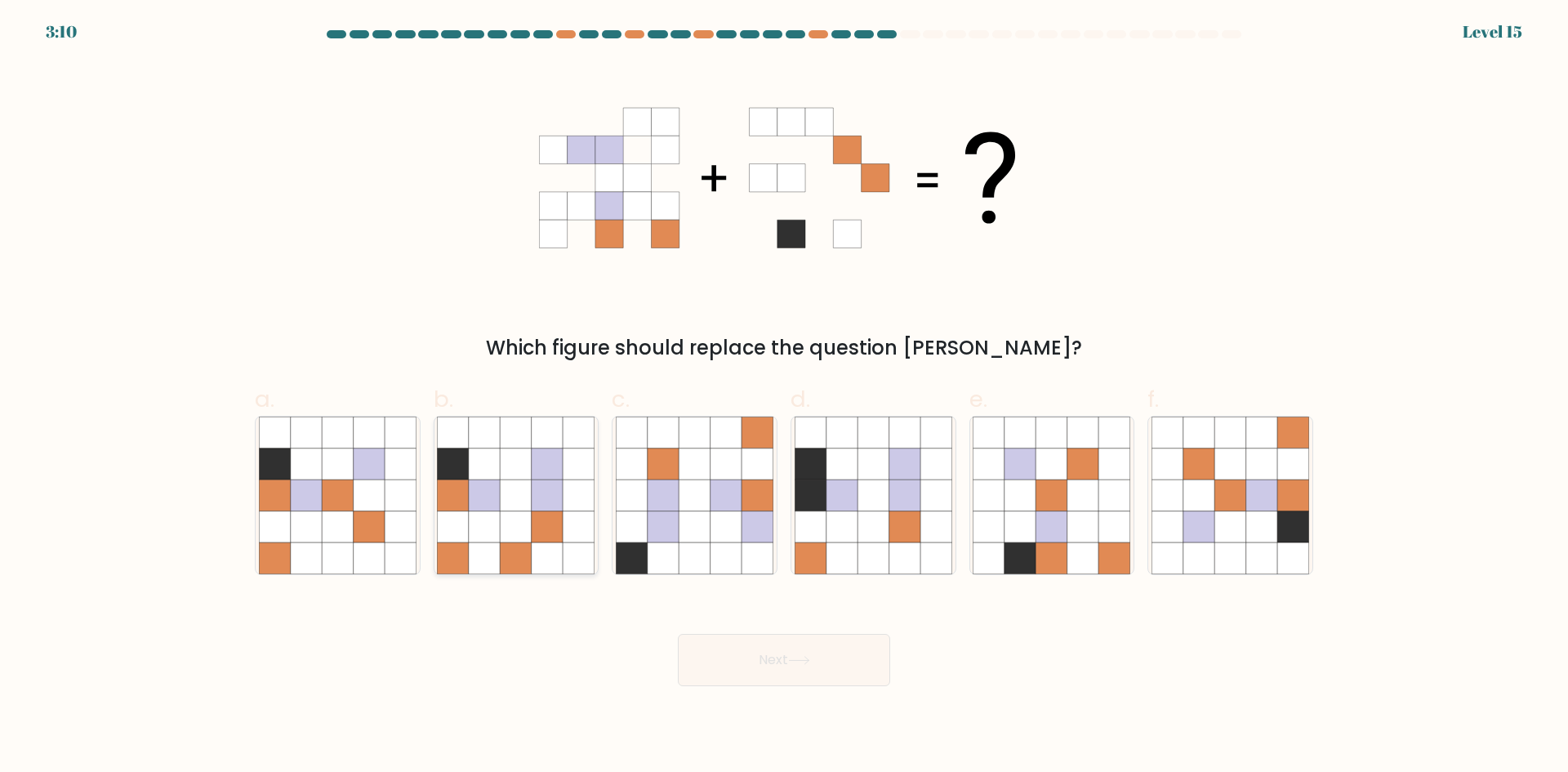
click at [559, 471] on icon at bounding box center [547, 463] width 31 height 31
click at [784, 397] on input "b." at bounding box center [784, 392] width 1 height 10
radio input "true"
click at [731, 650] on button "Next" at bounding box center [784, 660] width 213 height 52
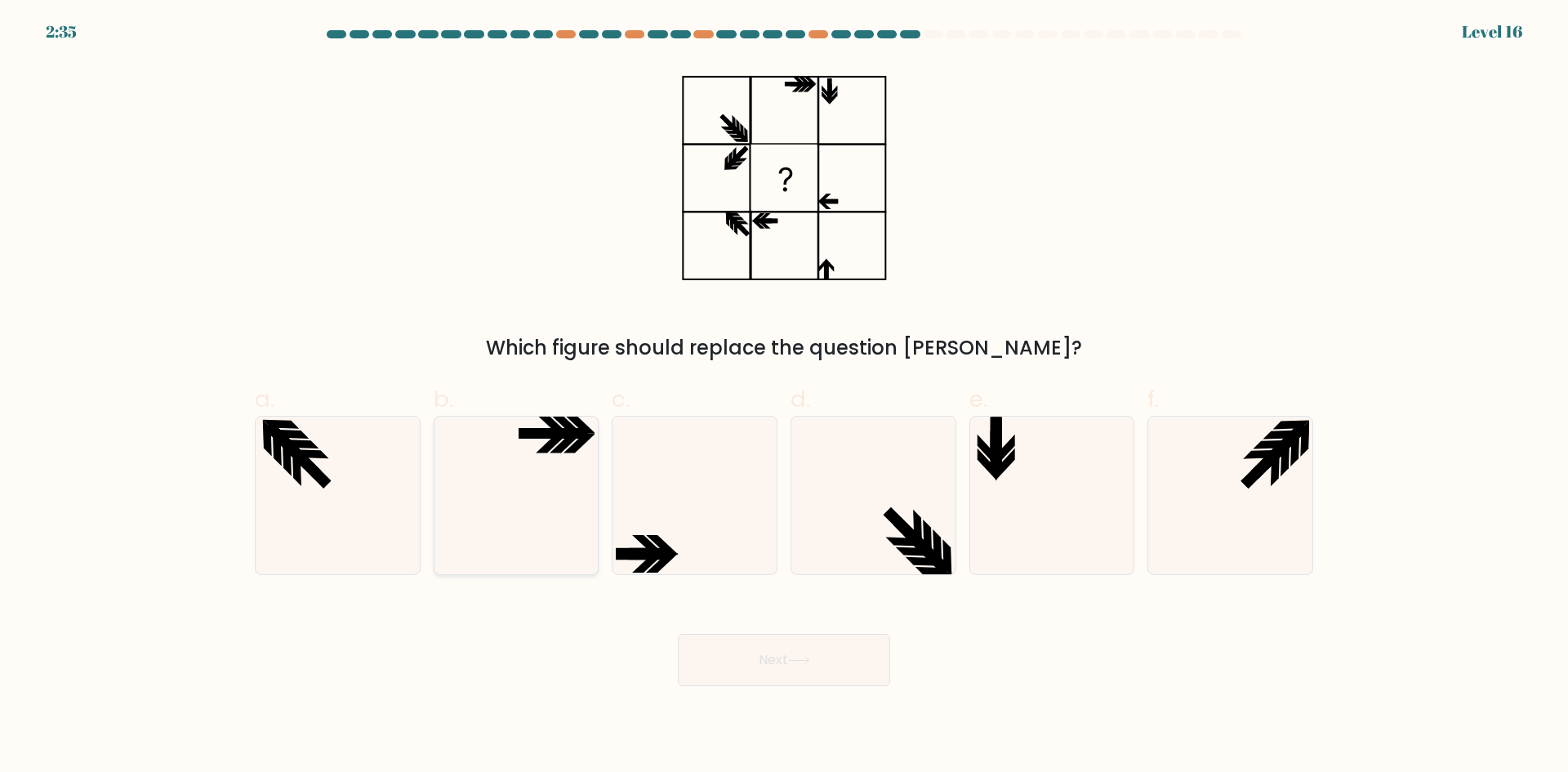
click at [514, 457] on icon at bounding box center [516, 495] width 157 height 157
click at [784, 397] on input "b." at bounding box center [784, 392] width 1 height 10
radio input "true"
click at [666, 506] on icon at bounding box center [694, 495] width 157 height 157
click at [784, 397] on input "c." at bounding box center [784, 392] width 1 height 10
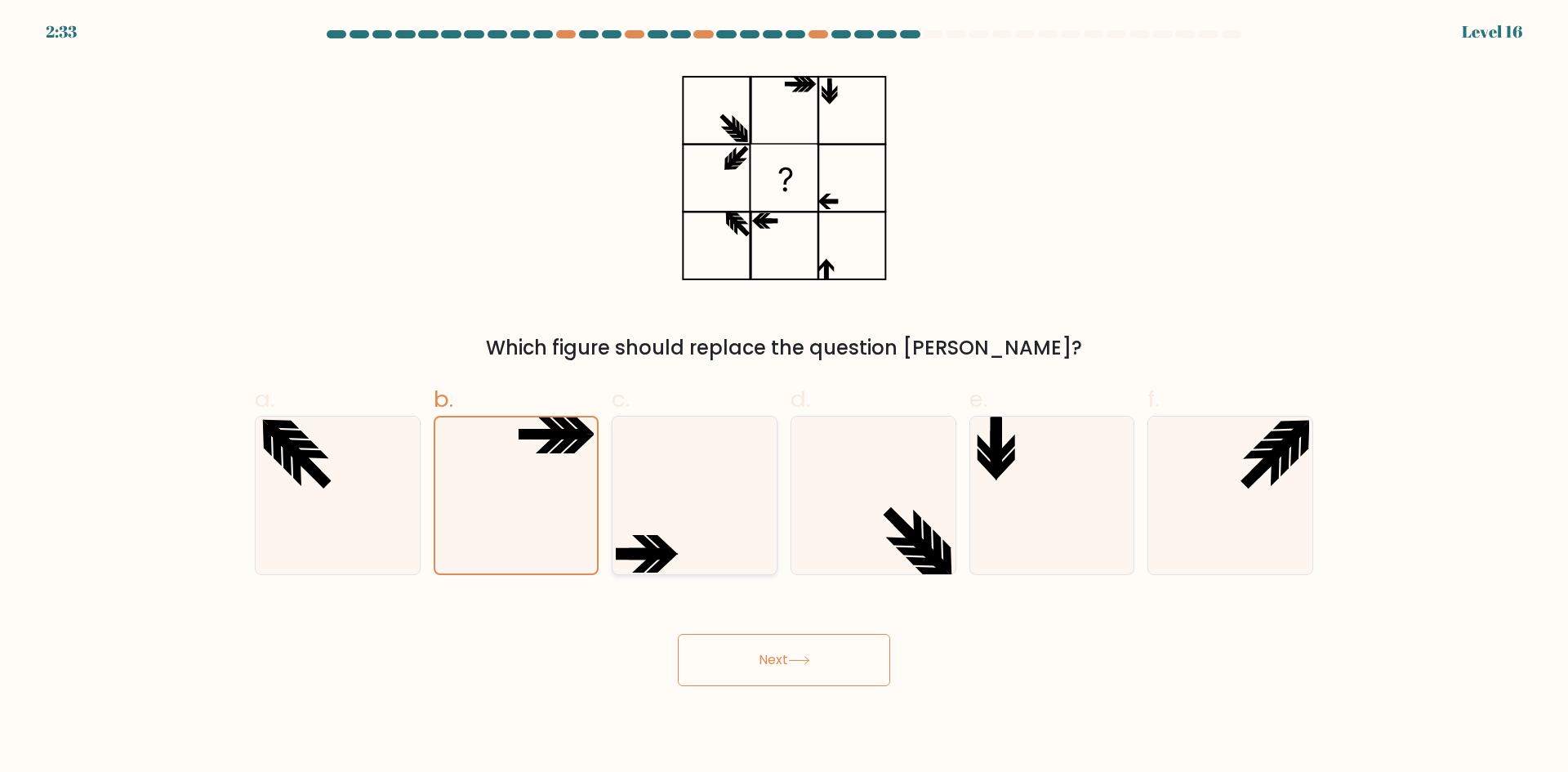
radio input "true"
click at [826, 672] on button "Next" at bounding box center [784, 660] width 213 height 52
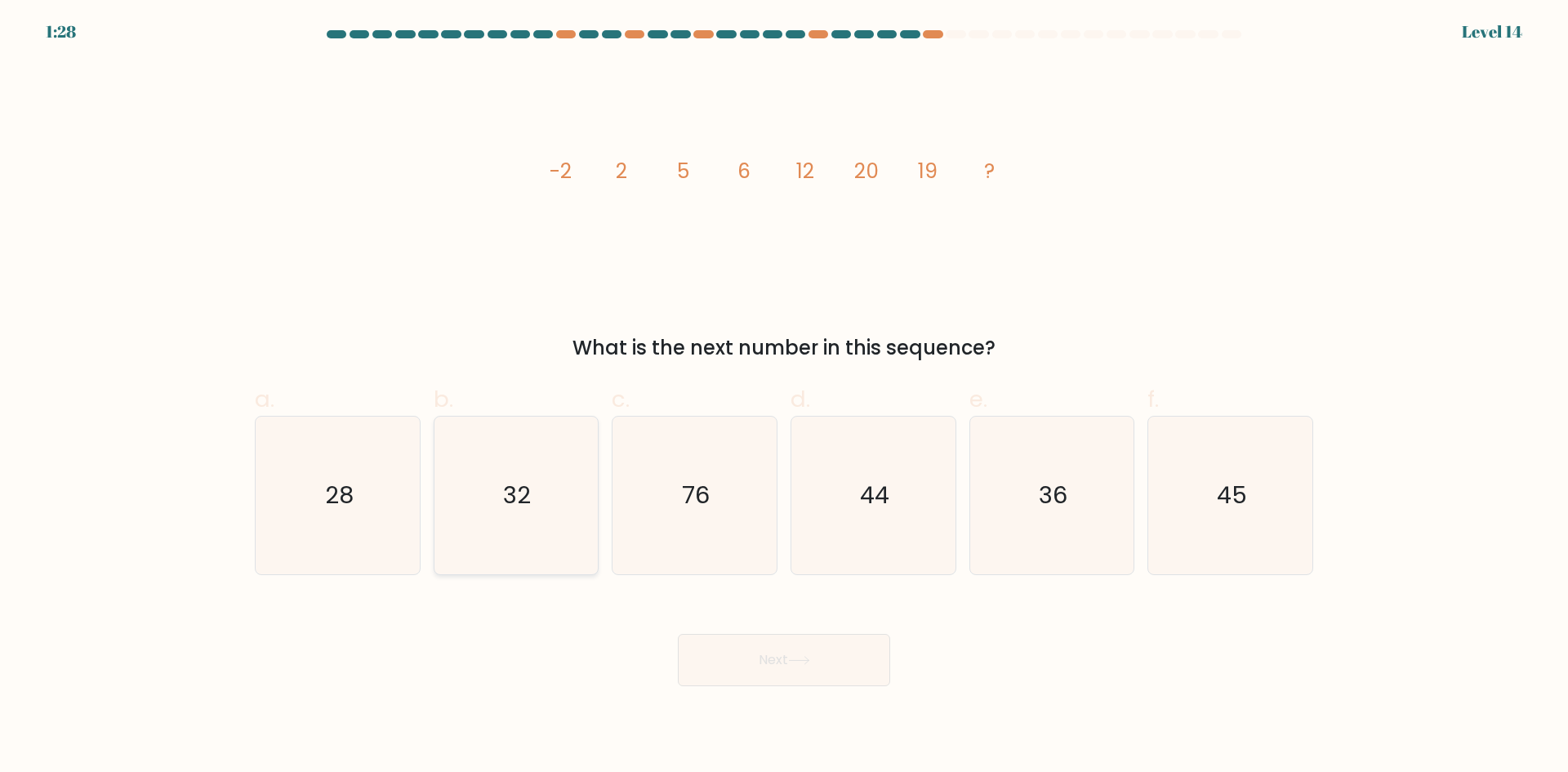
drag, startPoint x: 499, startPoint y: 488, endPoint x: 575, endPoint y: 506, distance: 78.1
click at [505, 491] on icon "32" at bounding box center [516, 495] width 157 height 157
click at [784, 397] on input "b. 32" at bounding box center [784, 392] width 1 height 10
radio input "true"
drag, startPoint x: 768, startPoint y: 651, endPoint x: 810, endPoint y: 644, distance: 42.6
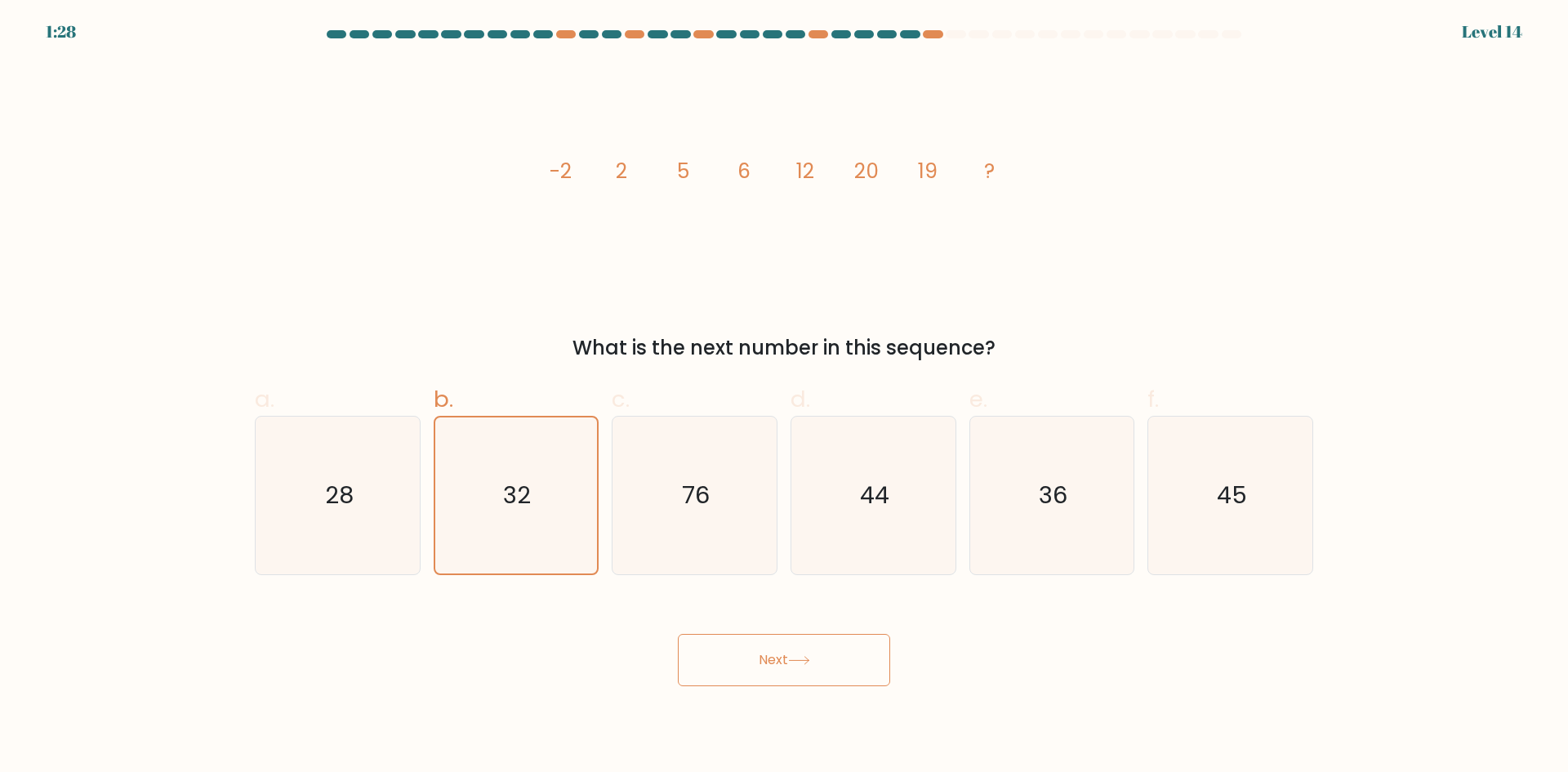
click at [770, 652] on button "Next" at bounding box center [784, 660] width 213 height 52
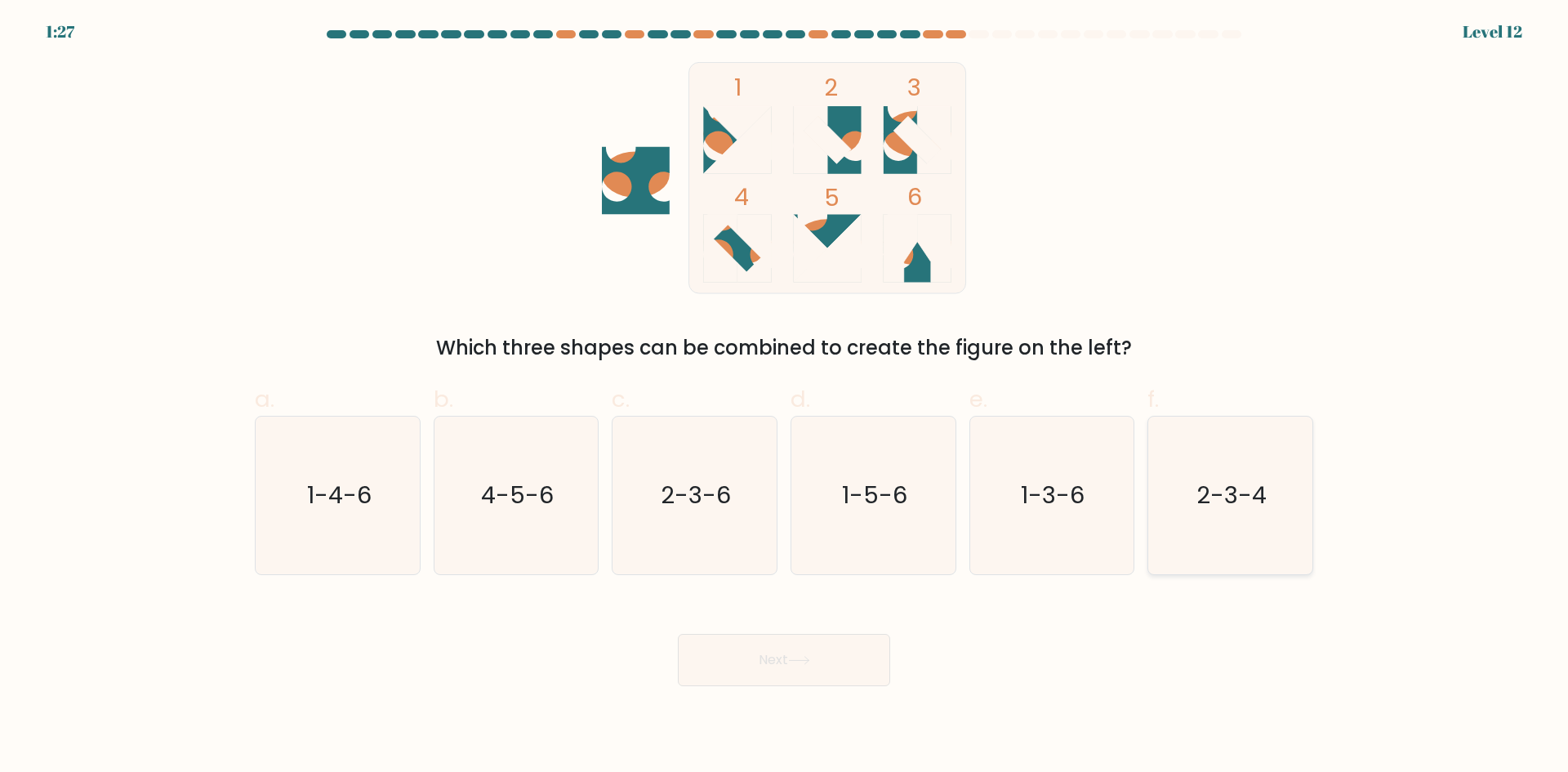
click at [1207, 508] on text "2-3-4" at bounding box center [1232, 494] width 70 height 32
click at [785, 397] on input "f. 2-3-4" at bounding box center [784, 392] width 1 height 10
radio input "true"
click at [785, 671] on button "Next" at bounding box center [784, 660] width 213 height 52
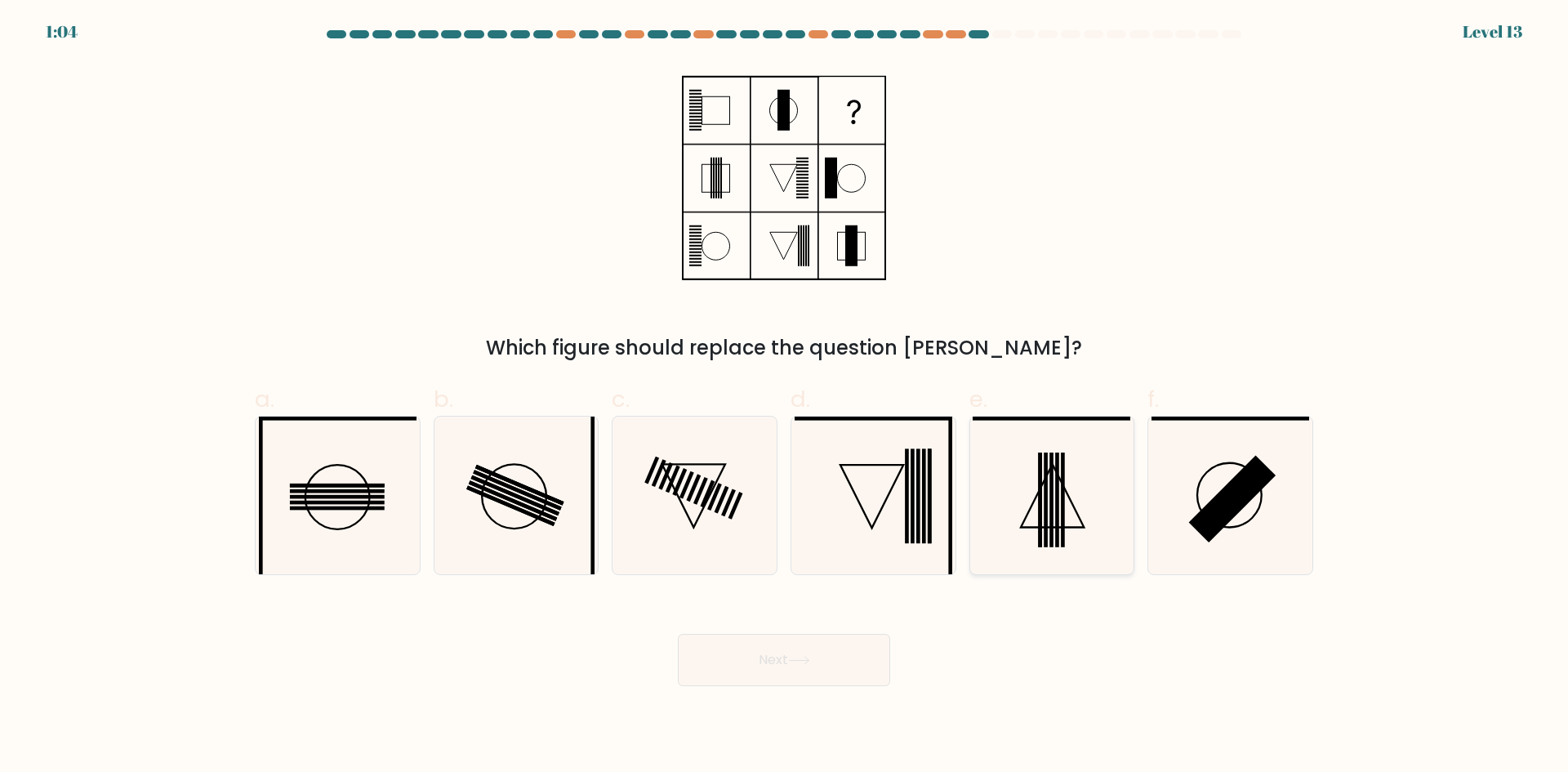
click at [1035, 507] on icon at bounding box center [1051, 495] width 157 height 157
click at [785, 397] on input "e." at bounding box center [784, 392] width 1 height 10
radio input "true"
click at [828, 650] on button "Next" at bounding box center [784, 660] width 213 height 52
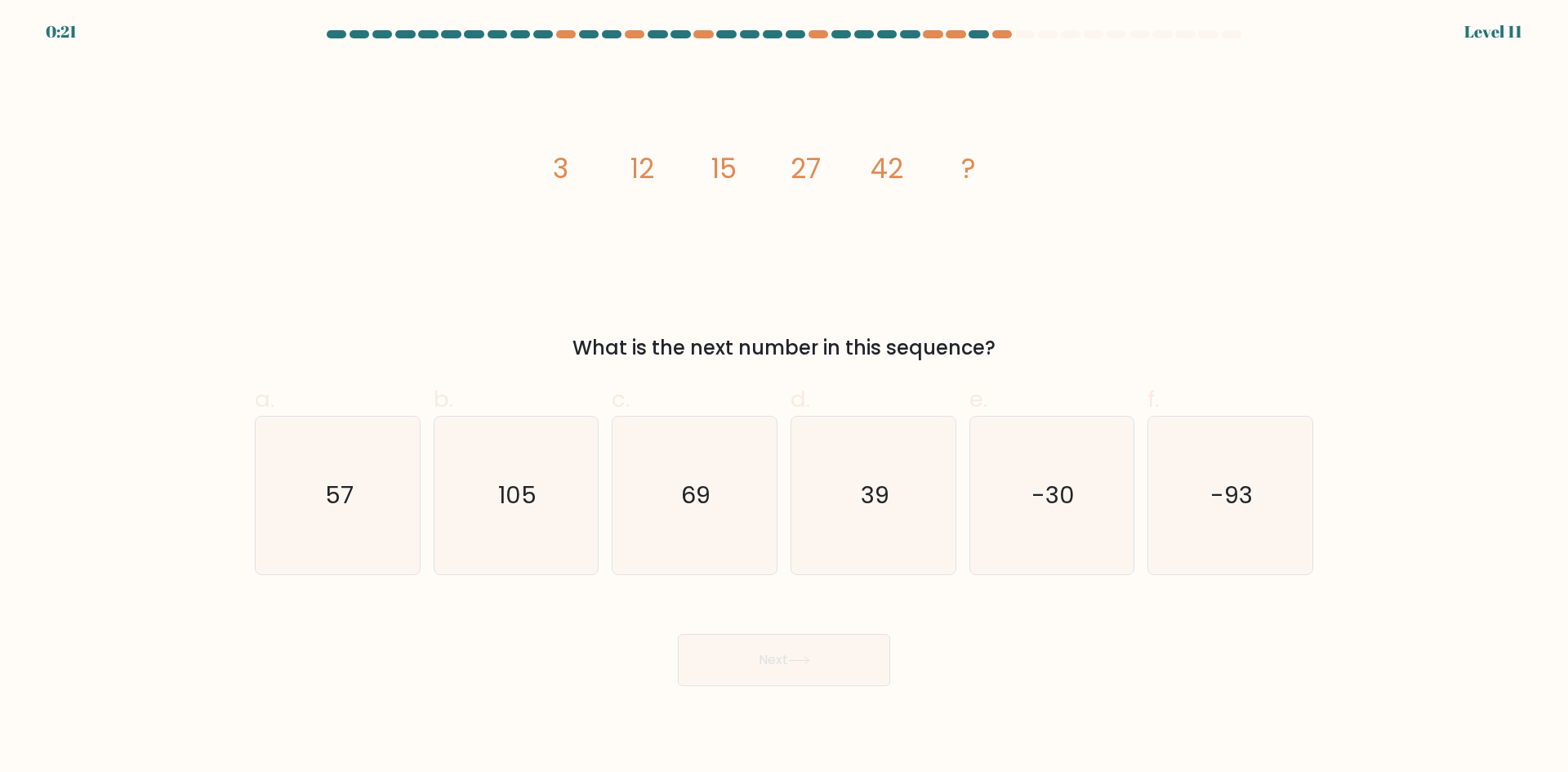
drag, startPoint x: 526, startPoint y: 493, endPoint x: 756, endPoint y: 641, distance: 273.5
click at [526, 495] on text "105" at bounding box center [518, 494] width 38 height 32
click at [784, 397] on input "b. 105" at bounding box center [784, 392] width 1 height 10
radio input "true"
click at [765, 655] on button "Next" at bounding box center [784, 660] width 213 height 52
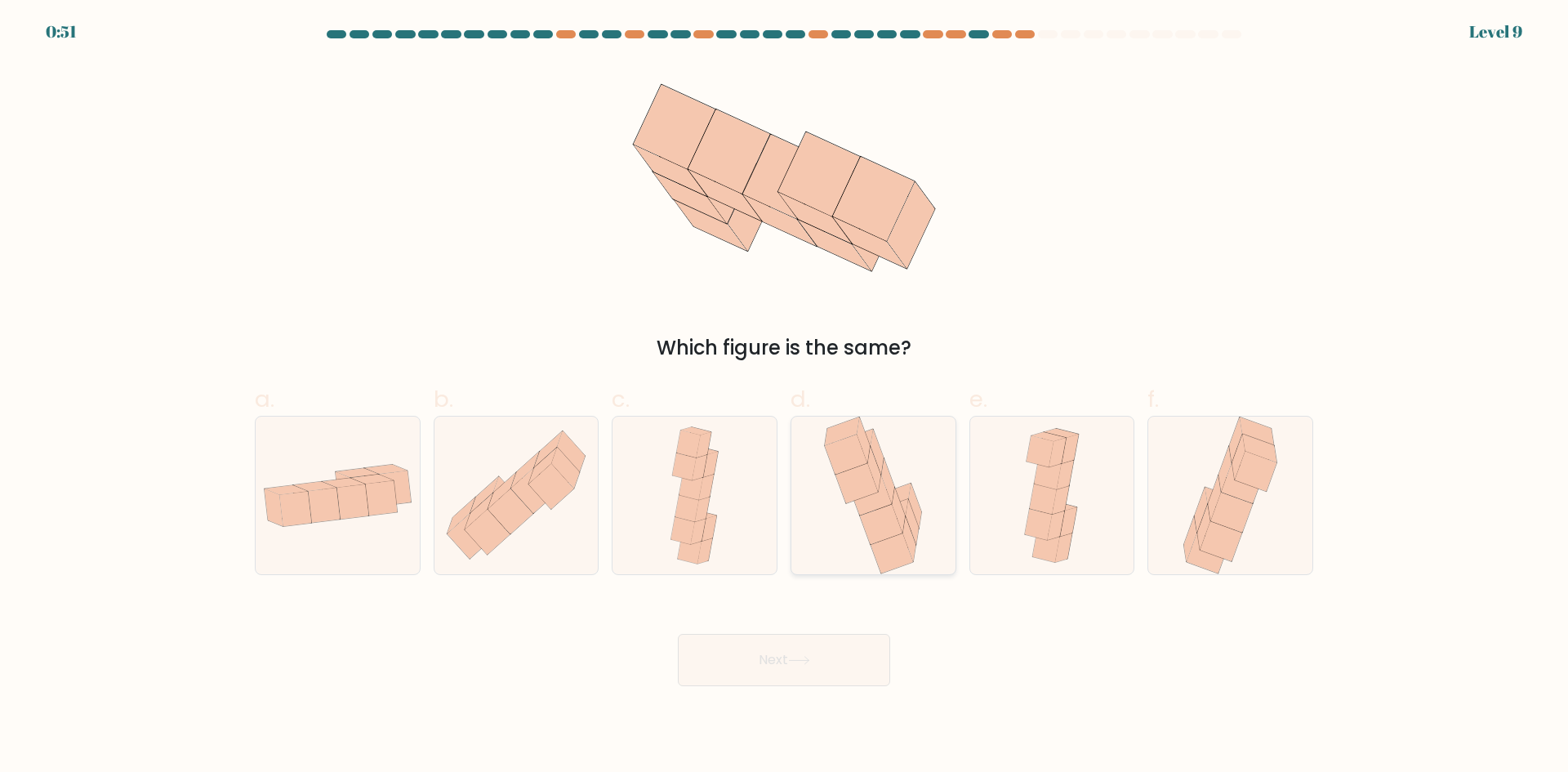
click at [868, 495] on icon at bounding box center [856, 483] width 43 height 40
click at [785, 397] on input "d." at bounding box center [784, 392] width 1 height 10
radio input "true"
click at [838, 655] on button "Next" at bounding box center [784, 660] width 213 height 52
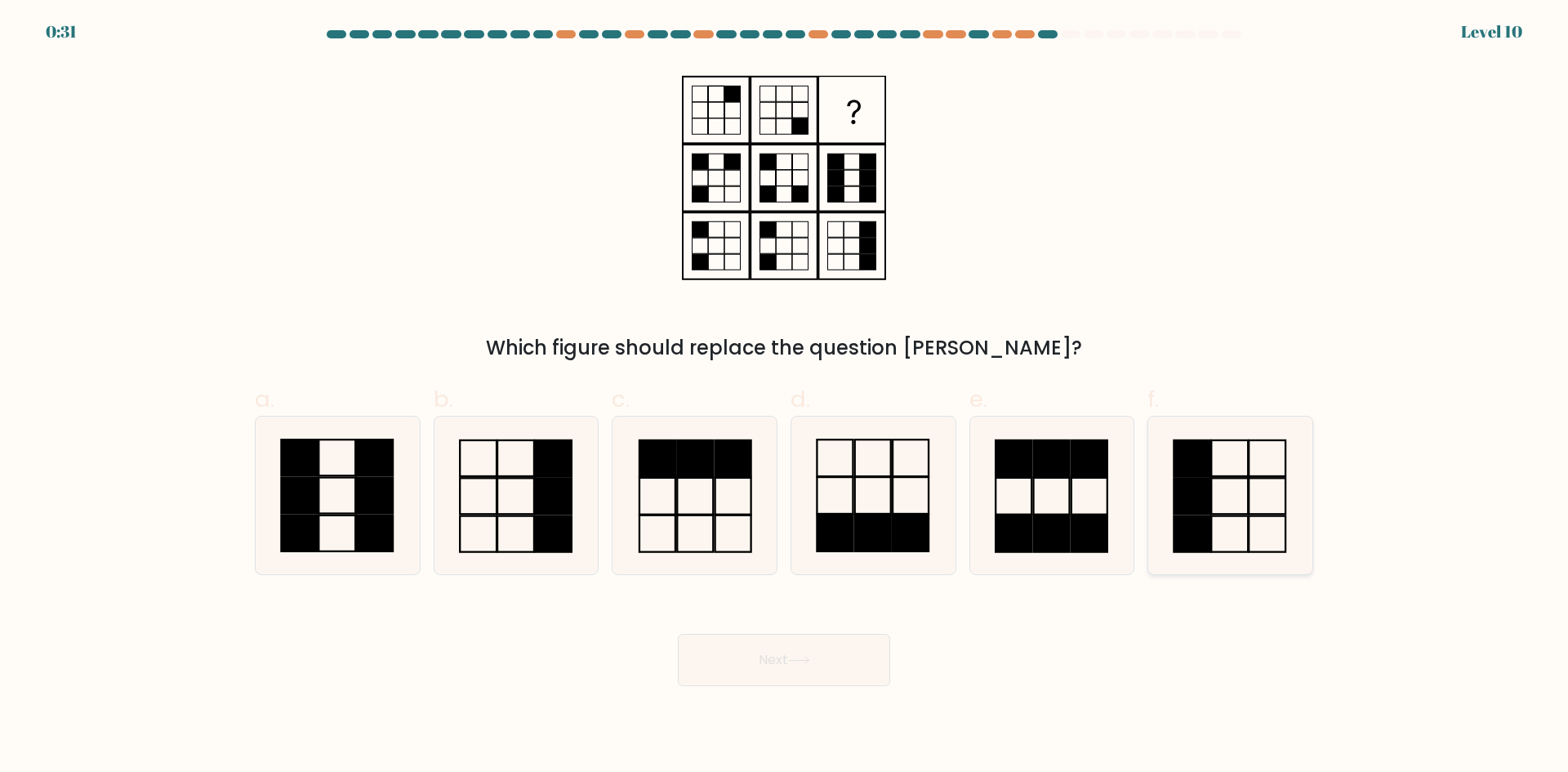
click at [1194, 457] on rect at bounding box center [1193, 457] width 37 height 36
click at [785, 397] on input "f." at bounding box center [784, 392] width 1 height 10
radio input "true"
click at [840, 650] on button "Next" at bounding box center [784, 660] width 213 height 52
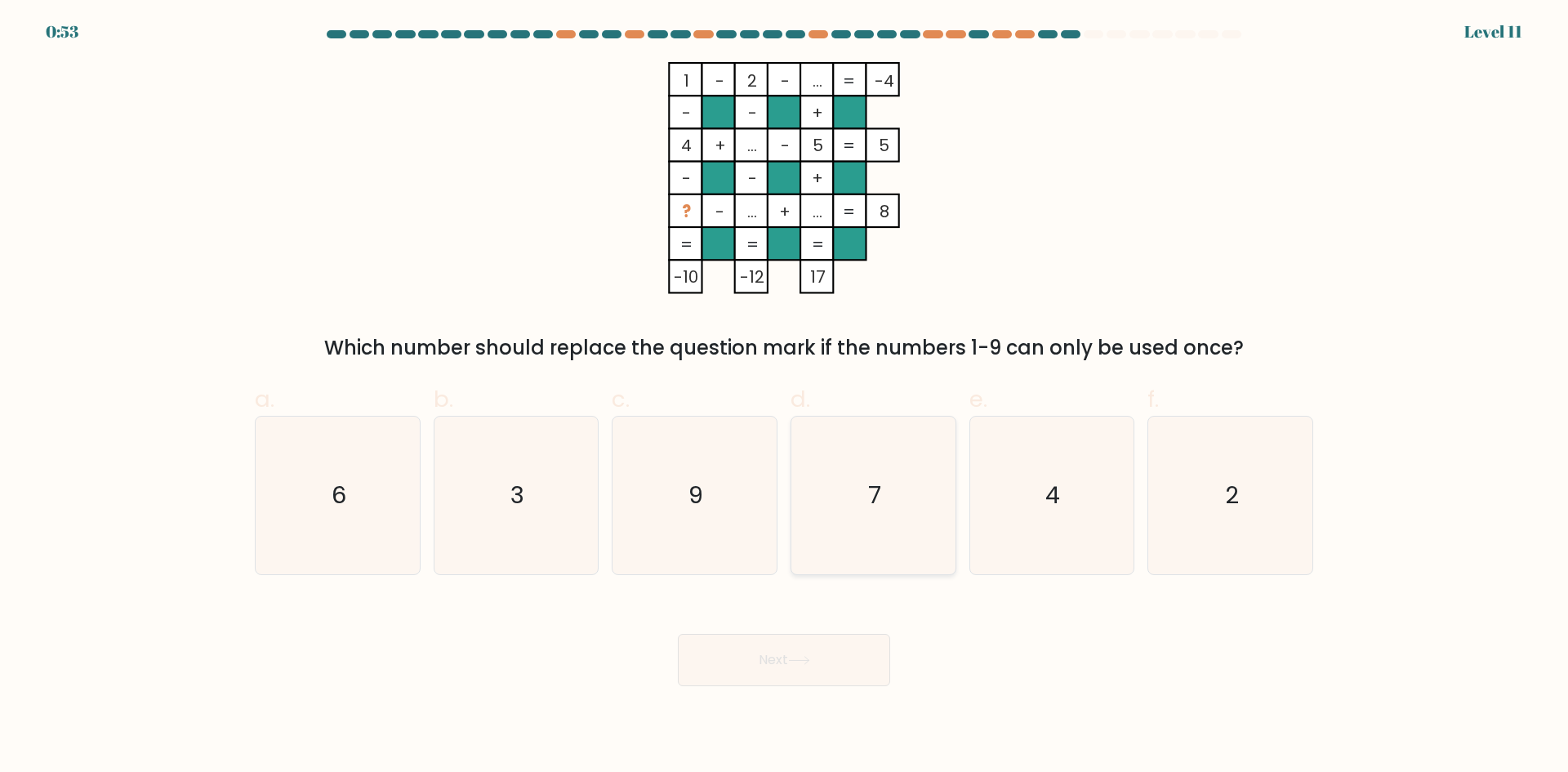
click at [871, 506] on text "7" at bounding box center [875, 494] width 13 height 32
click at [785, 397] on input "d. 7" at bounding box center [784, 392] width 1 height 10
radio input "true"
click at [837, 661] on button "Next" at bounding box center [784, 660] width 213 height 52
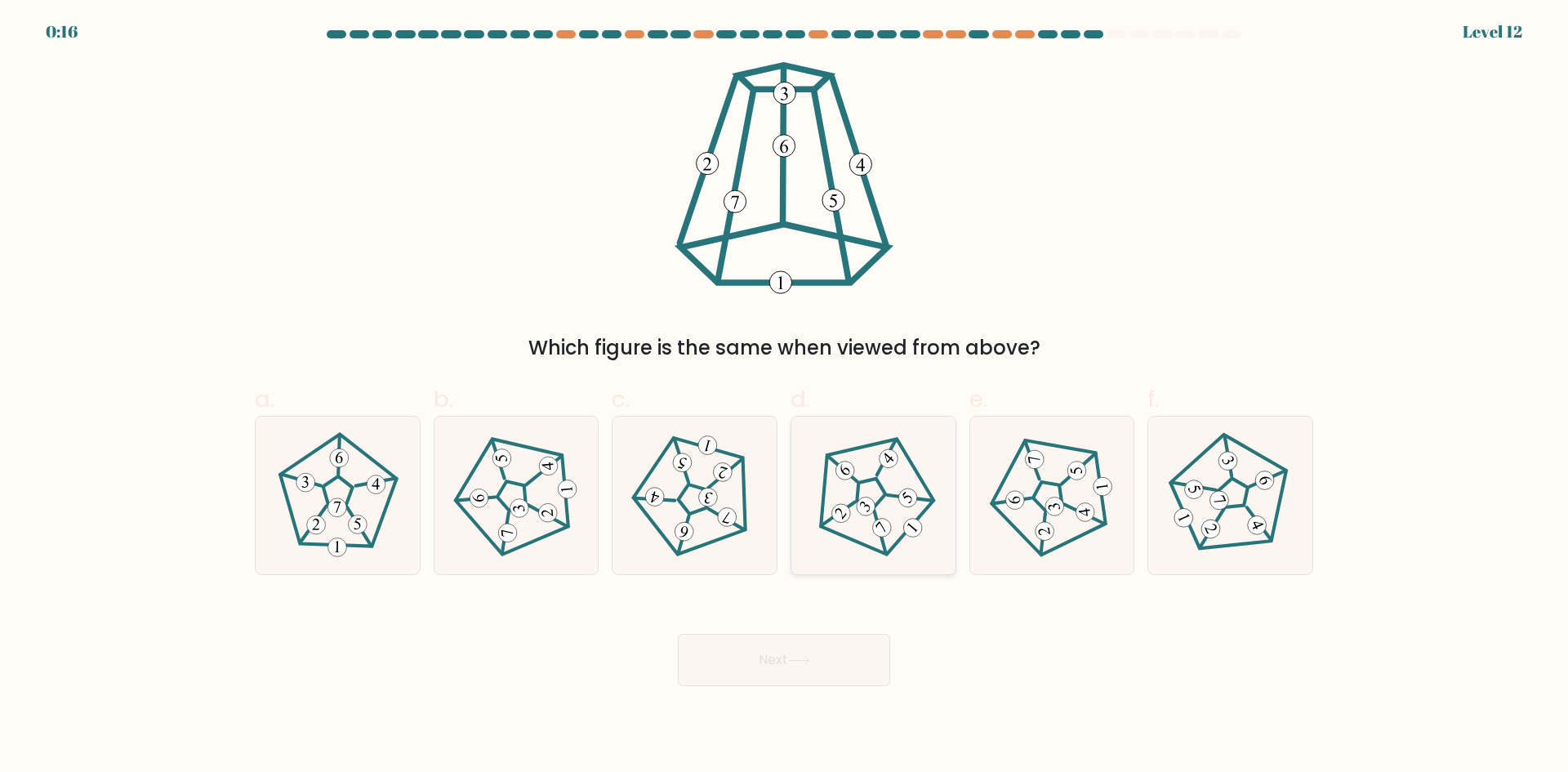
click at [889, 495] on 559 at bounding box center [910, 498] width 45 height 44
click at [785, 397] on input "d." at bounding box center [784, 392] width 1 height 10
radio input "true"
click at [801, 660] on icon at bounding box center [798, 660] width 19 height 7
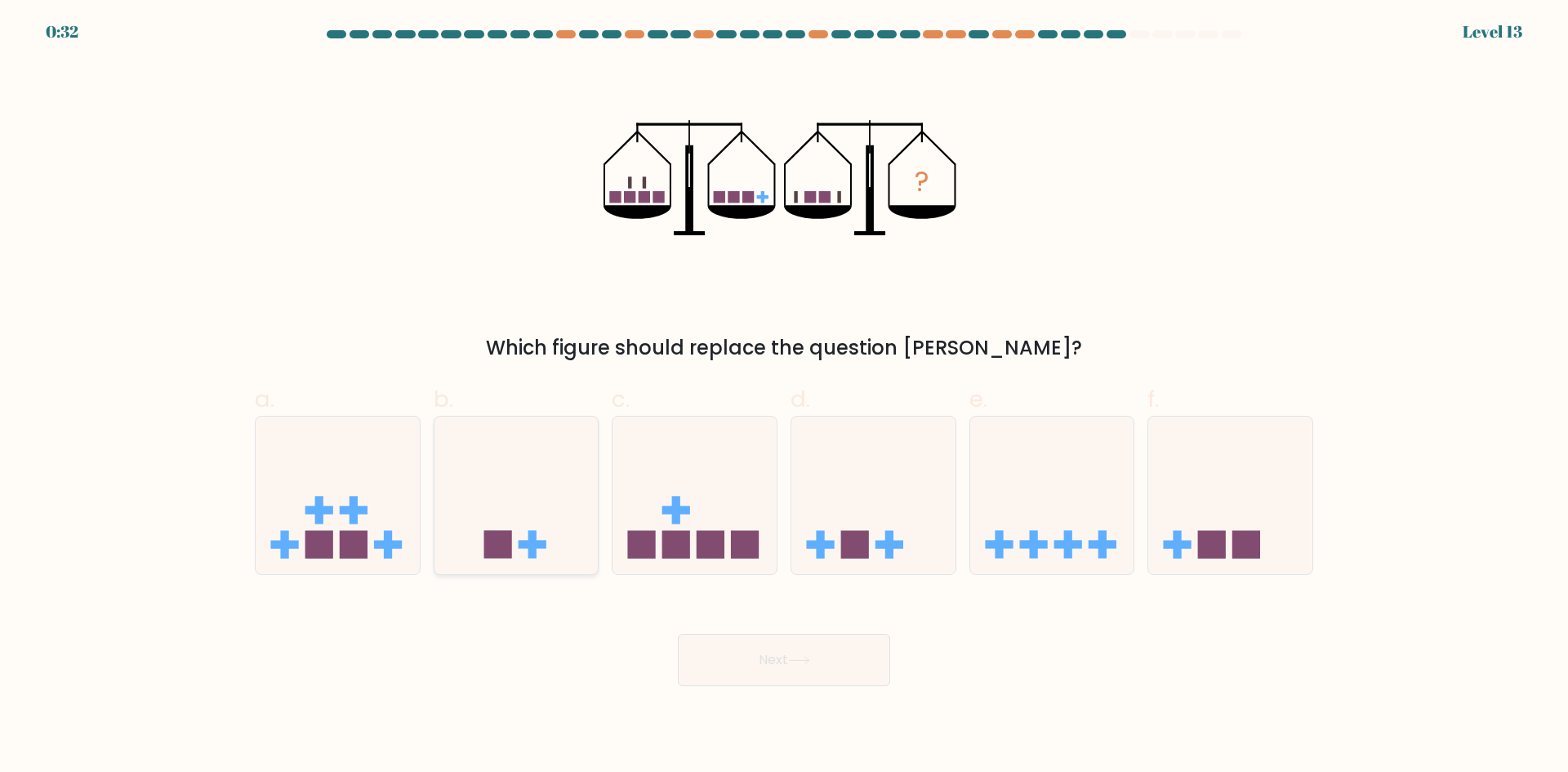
click at [563, 513] on icon at bounding box center [517, 494] width 164 height 136
click at [784, 397] on input "b." at bounding box center [784, 392] width 1 height 10
radio input "true"
click at [750, 656] on button "Next" at bounding box center [784, 660] width 213 height 52
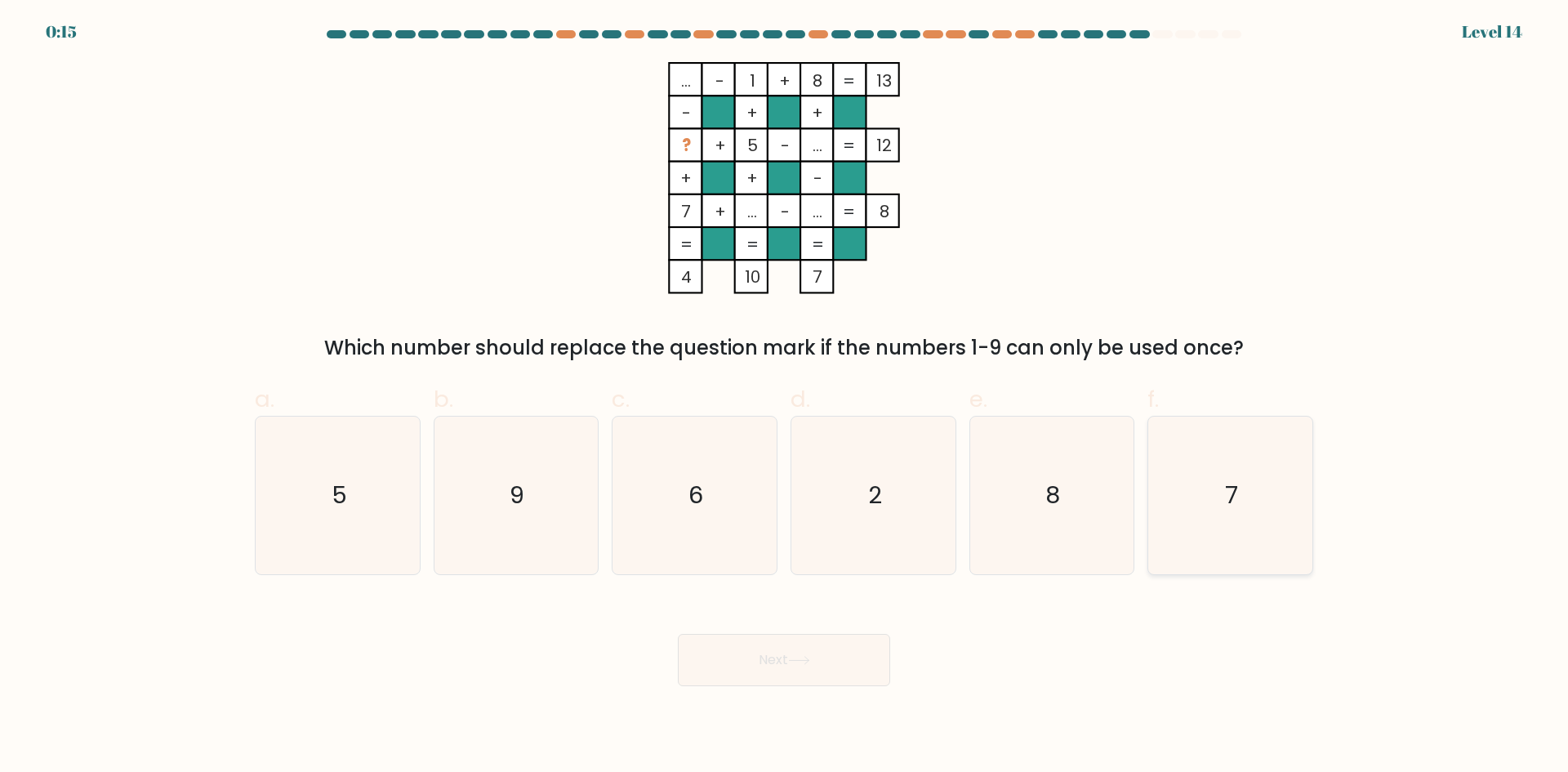
click at [1232, 469] on icon "7" at bounding box center [1230, 495] width 157 height 157
click at [785, 397] on input "f. 7" at bounding box center [784, 392] width 1 height 10
radio input "true"
click at [843, 664] on button "Next" at bounding box center [784, 660] width 213 height 52
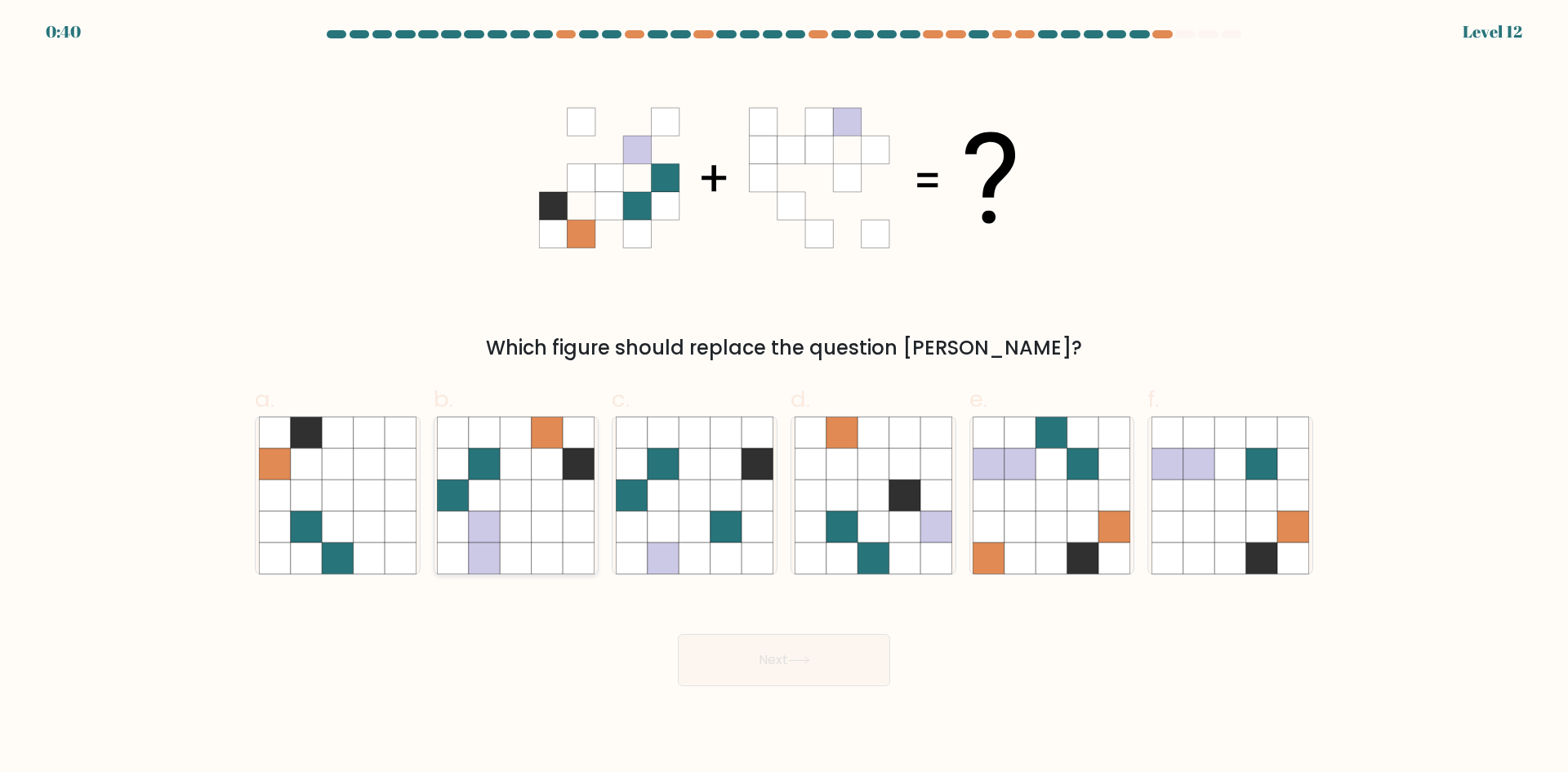
click at [493, 532] on icon at bounding box center [484, 526] width 31 height 31
click at [784, 397] on input "b." at bounding box center [784, 392] width 1 height 10
radio input "true"
click at [789, 662] on button "Next" at bounding box center [784, 660] width 213 height 52
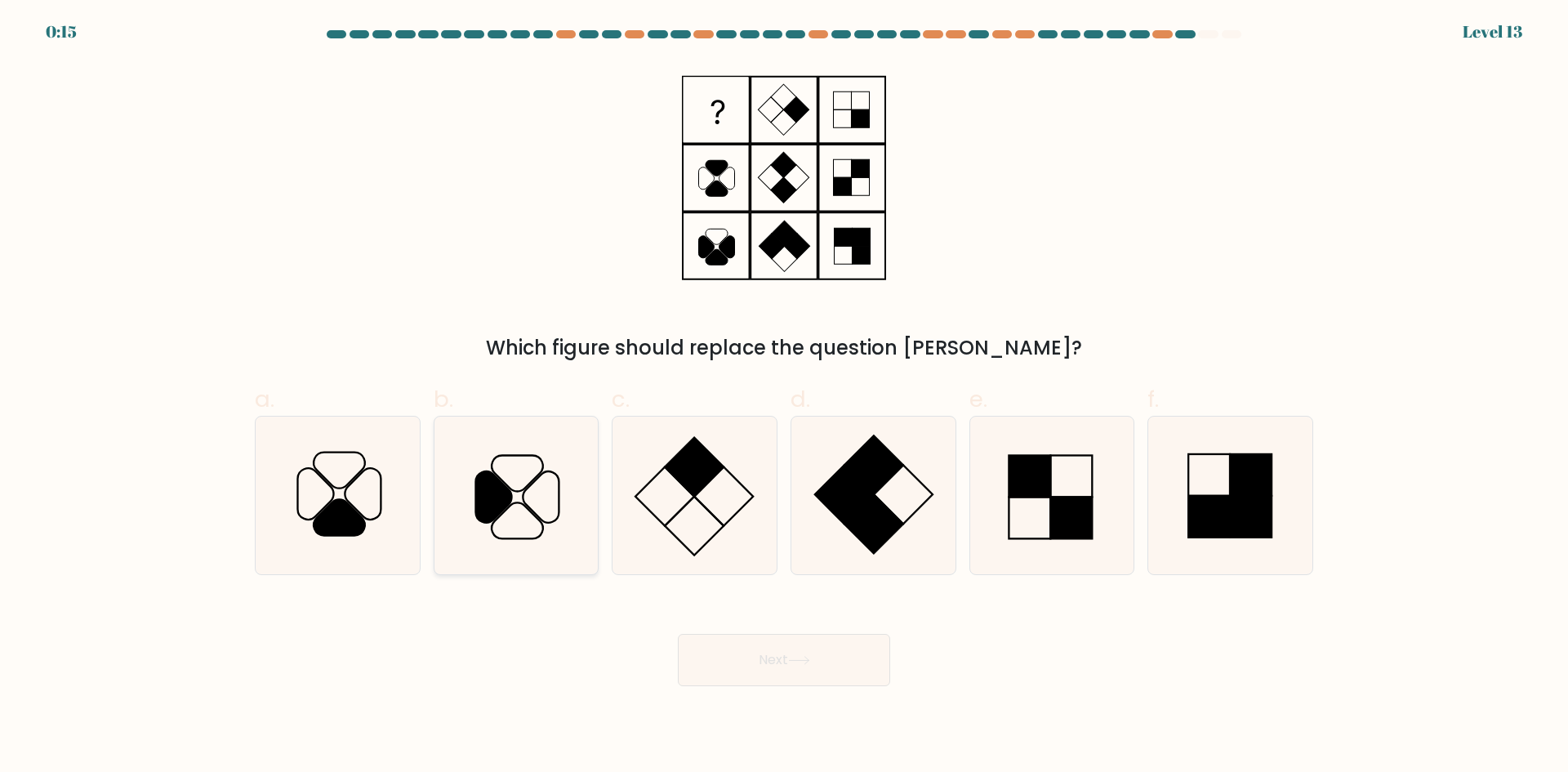
click at [513, 503] on icon at bounding box center [518, 519] width 52 height 36
click at [784, 397] on input "b." at bounding box center [784, 392] width 1 height 10
radio input "true"
click at [809, 661] on icon at bounding box center [798, 660] width 19 height 7
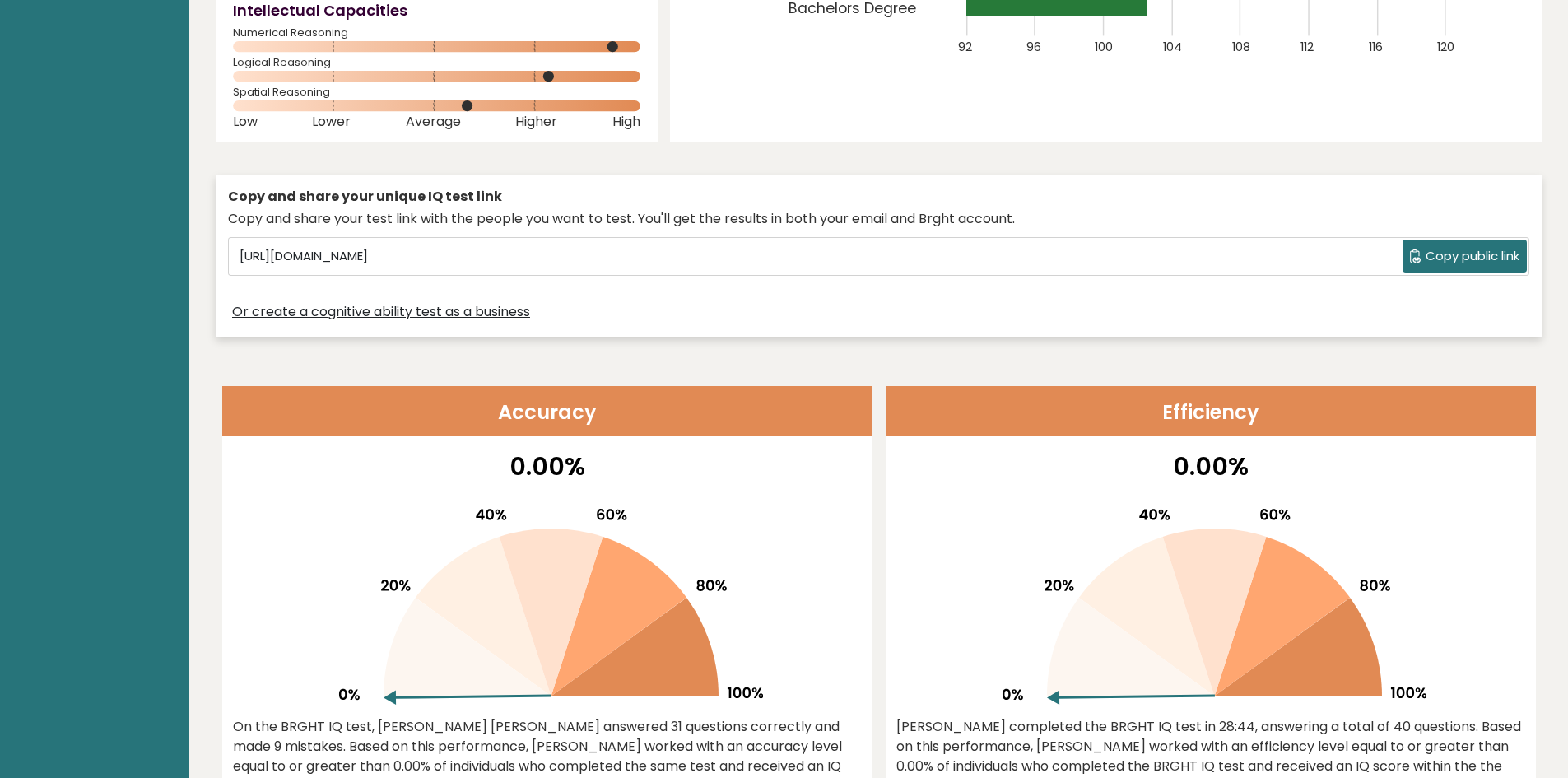
scroll to position [33, 0]
